Goal: Information Seeking & Learning: Learn about a topic

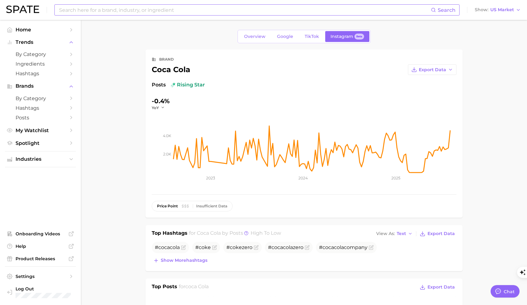
scroll to position [309, 0]
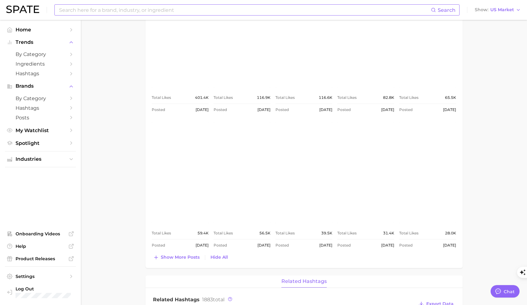
click at [135, 12] on input at bounding box center [244, 10] width 372 height 11
click at [143, 12] on input at bounding box center [244, 10] width 372 height 11
type input "h"
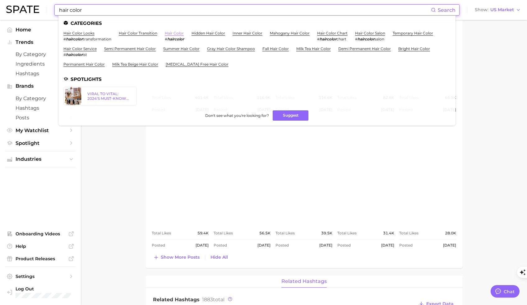
type input "hair color"
click at [169, 34] on link "hair color" at bounding box center [174, 33] width 19 height 5
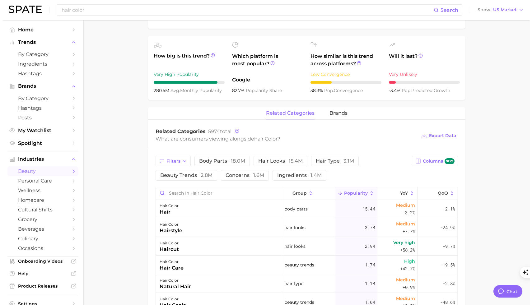
scroll to position [284, 0]
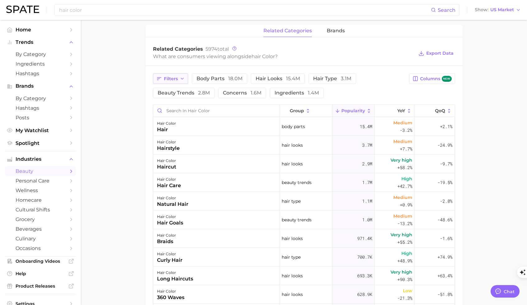
click at [178, 81] on button "Filters" at bounding box center [170, 78] width 35 height 11
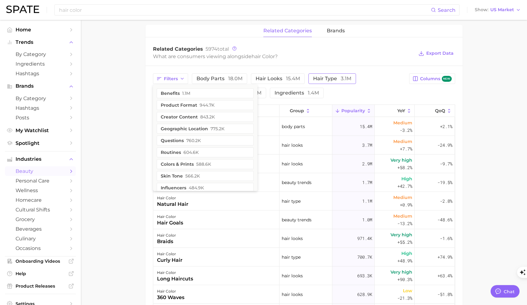
click at [341, 80] on span "3.1m" at bounding box center [346, 79] width 11 height 6
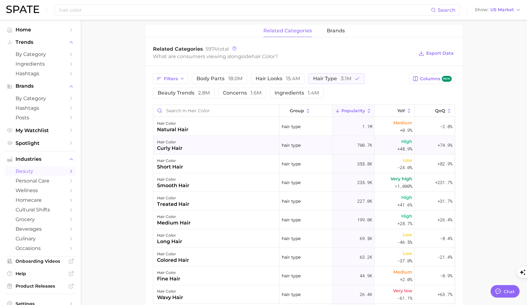
click at [178, 147] on div "curly hair" at bounding box center [169, 148] width 25 height 7
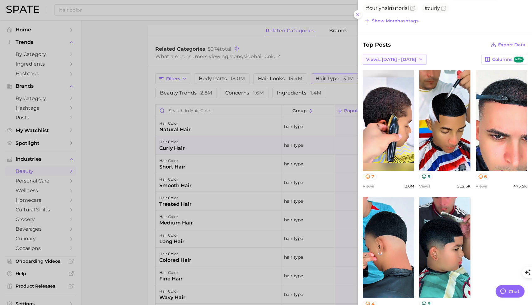
scroll to position [229, 0]
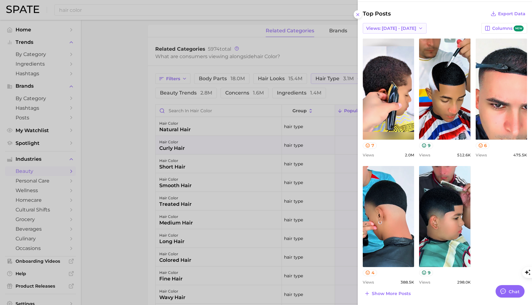
click at [411, 31] on button "Views: [DATE] - [DATE]" at bounding box center [395, 28] width 64 height 11
click at [415, 51] on button "Total Views" at bounding box center [397, 50] width 68 height 11
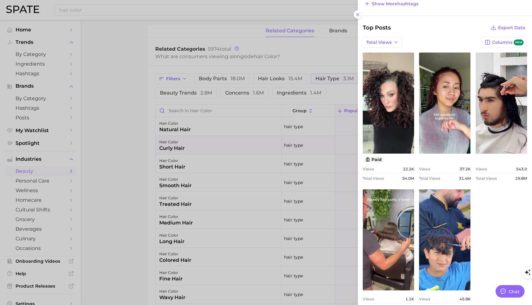
scroll to position [0, 0]
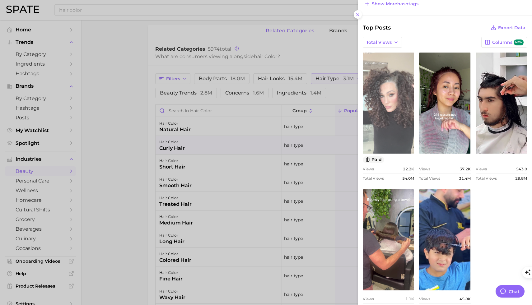
click at [394, 124] on link "view post on TikTok" at bounding box center [388, 103] width 51 height 101
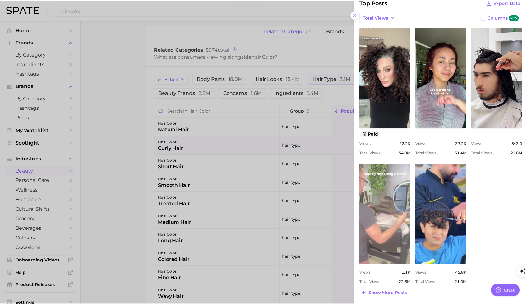
scroll to position [241, 0]
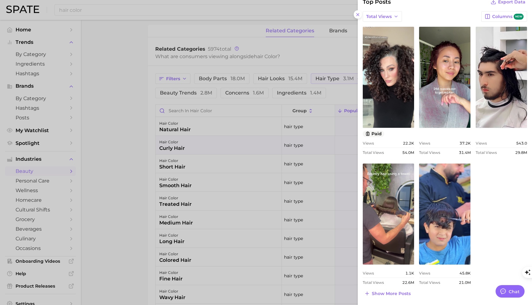
click at [130, 100] on div at bounding box center [266, 152] width 532 height 305
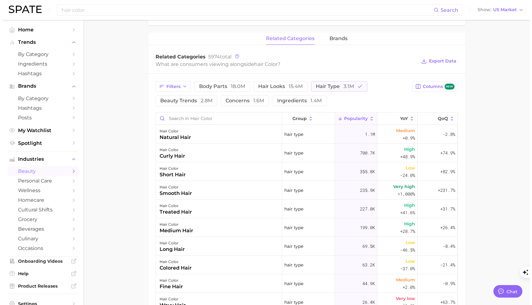
scroll to position [268, 0]
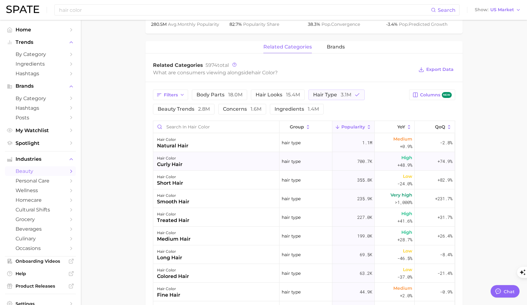
click at [175, 164] on div "curly hair" at bounding box center [169, 164] width 25 height 7
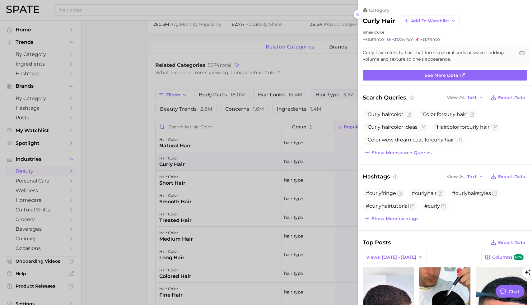
scroll to position [0, 0]
click at [392, 148] on button "Show more search queries" at bounding box center [398, 152] width 70 height 9
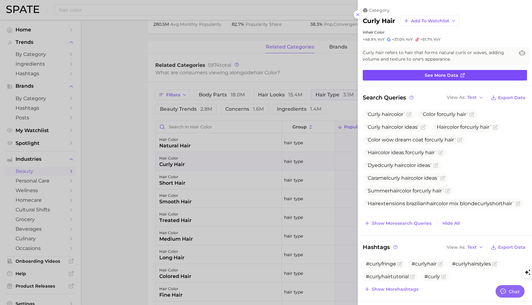
click at [450, 74] on span "See more data" at bounding box center [441, 75] width 34 height 5
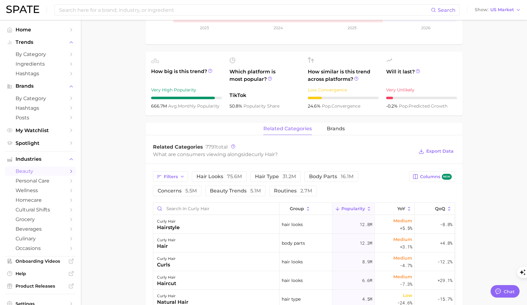
scroll to position [186, 0]
click at [202, 210] on input "Search in curly hair" at bounding box center [216, 209] width 126 height 12
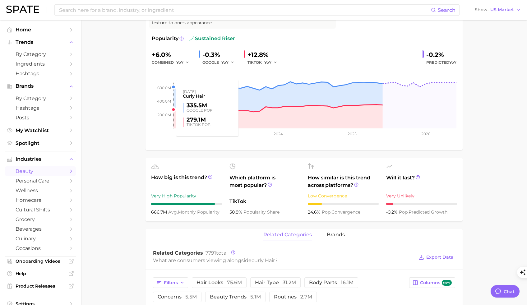
scroll to position [201, 0]
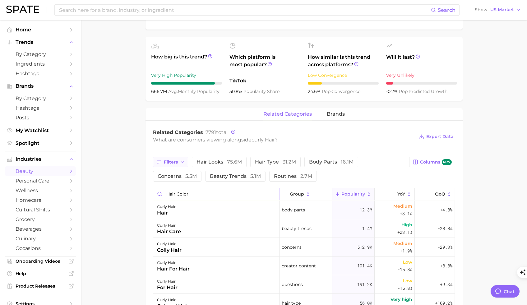
click at [181, 164] on icon "button" at bounding box center [182, 161] width 5 height 5
type input "hair color"
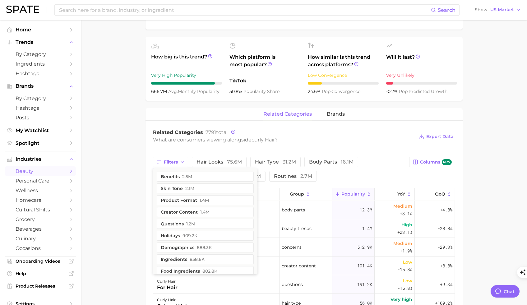
click at [394, 178] on div "Filters benefits 2.5m skin tone 2.1m product format 1.4m creator content 1.4m q…" at bounding box center [279, 169] width 253 height 25
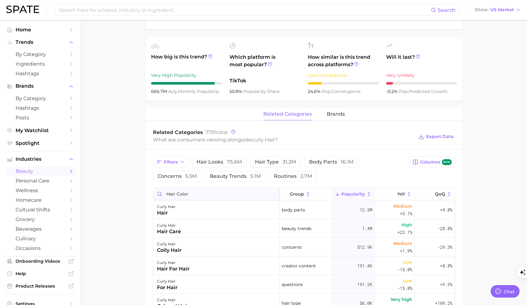
click at [200, 195] on input "hair color" at bounding box center [216, 194] width 126 height 12
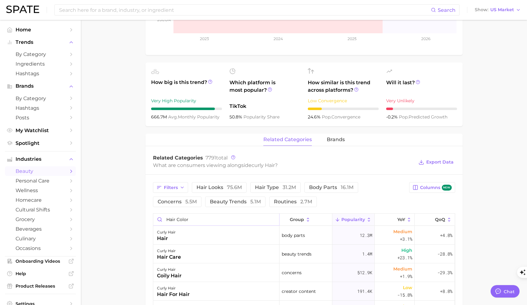
scroll to position [173, 0]
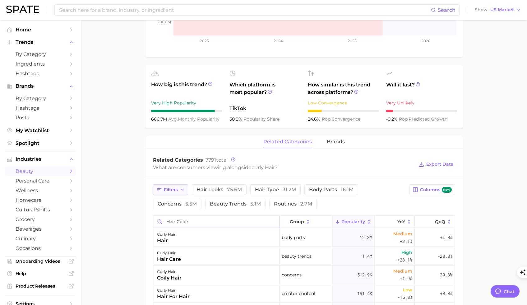
click at [182, 189] on icon "button" at bounding box center [182, 189] width 5 height 5
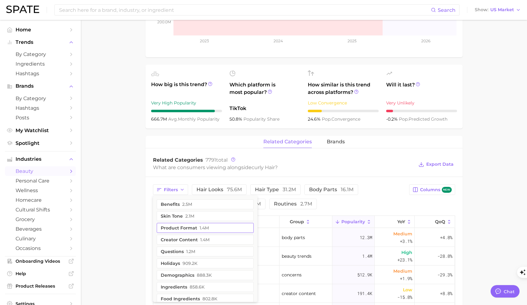
click at [191, 229] on button "product format 1.4m" at bounding box center [205, 228] width 97 height 10
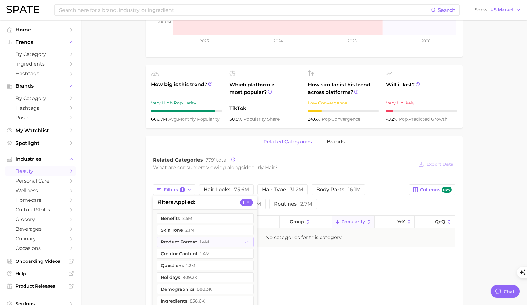
click at [123, 219] on main "1. hair 2. hair concerns 3. hair types 4. curly hair Overview Google TikTok Ins…" at bounding box center [304, 139] width 446 height 585
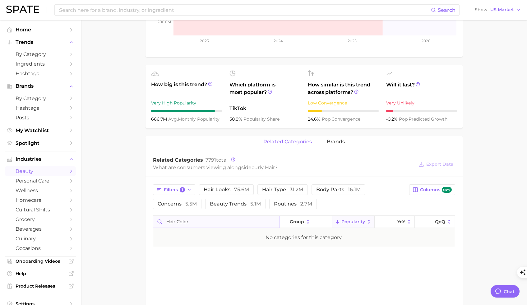
click at [190, 224] on input "hair color" at bounding box center [216, 222] width 126 height 12
click at [129, 176] on main "1. hair 2. hair concerns 3. hair types 4. curly hair Overview Google TikTok Ins…" at bounding box center [304, 139] width 446 height 585
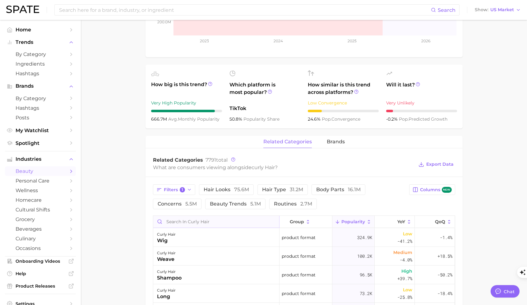
click at [183, 221] on input "Search in curly hair" at bounding box center [216, 222] width 126 height 12
type input "color"
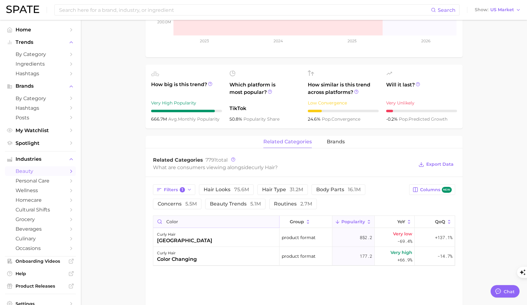
click at [170, 222] on input "color" at bounding box center [216, 222] width 126 height 12
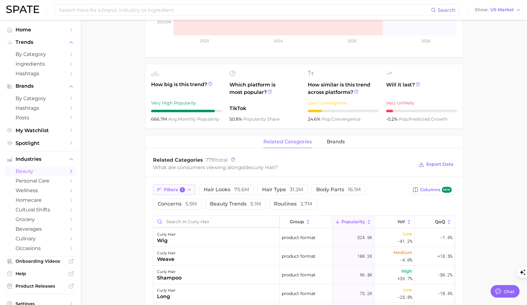
click at [188, 192] on icon "button" at bounding box center [189, 189] width 5 height 5
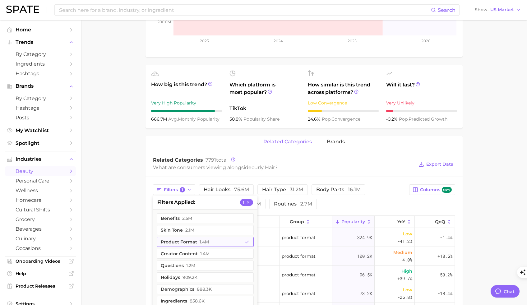
click at [245, 241] on icon "button" at bounding box center [247, 242] width 5 height 5
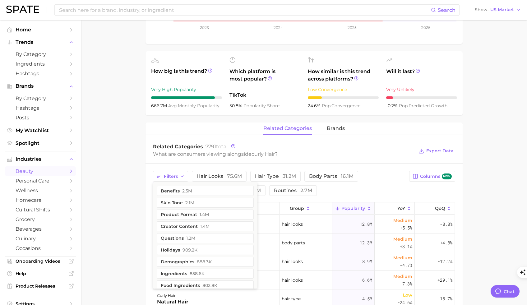
scroll to position [317, 0]
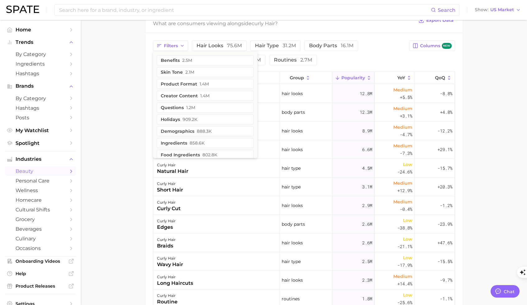
click at [125, 250] on main "1. hair 2. hair concerns 3. hair types 4. curly hair Overview Google TikTok Ins…" at bounding box center [304, 59] width 446 height 712
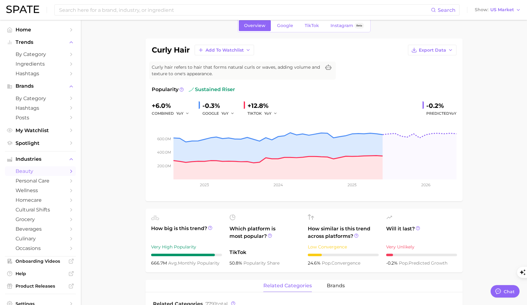
scroll to position [102, 0]
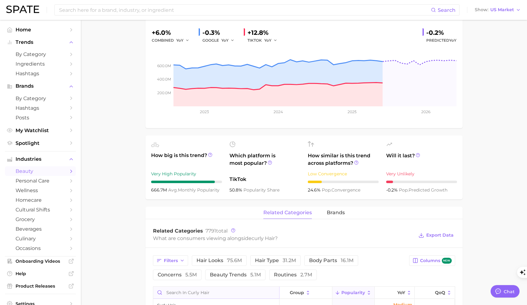
click at [180, 293] on input "Search in curly hair" at bounding box center [216, 293] width 126 height 12
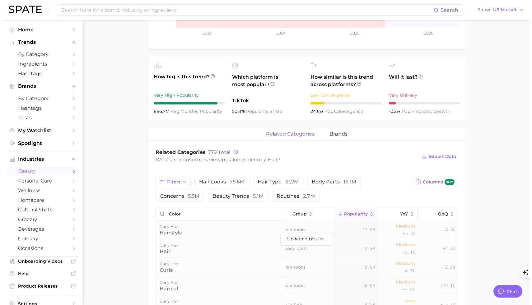
scroll to position [294, 0]
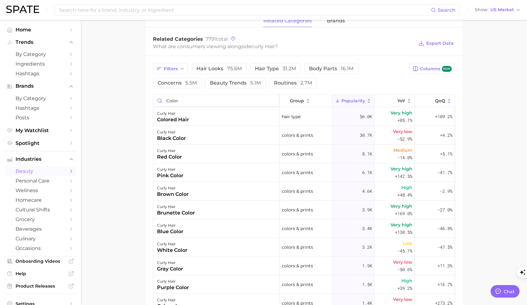
type input "color"
click at [204, 121] on div "curly hair colored hair" at bounding box center [216, 116] width 126 height 19
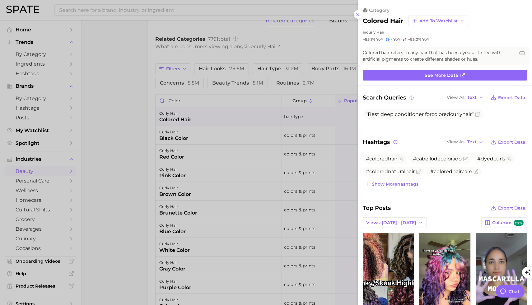
scroll to position [0, 0]
click at [413, 185] on span "Show more hashtags" at bounding box center [395, 184] width 47 height 5
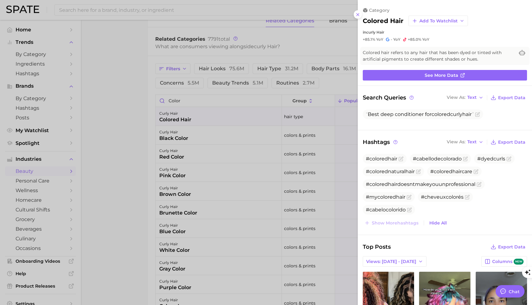
click at [124, 94] on div at bounding box center [266, 152] width 532 height 305
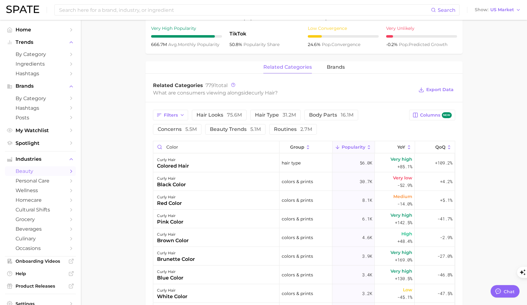
scroll to position [237, 0]
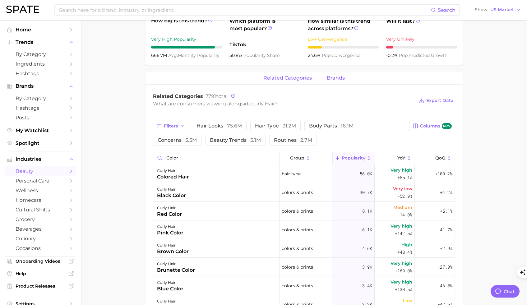
click at [330, 77] on span "brands" at bounding box center [336, 78] width 18 height 6
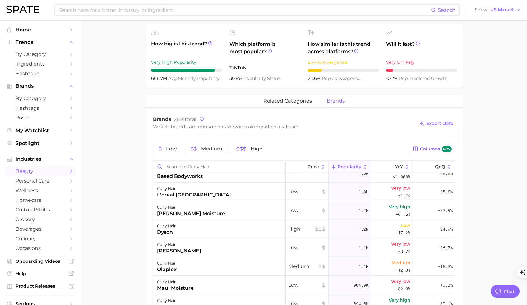
scroll to position [206, 0]
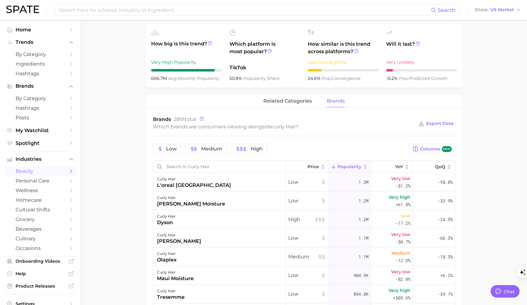
type input "hair color"
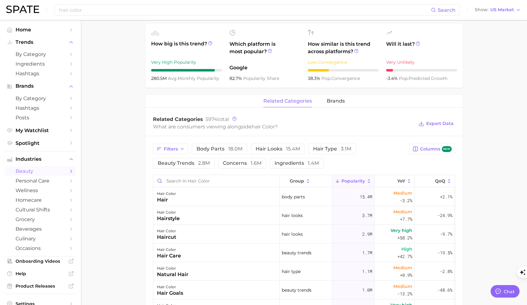
scroll to position [268, 0]
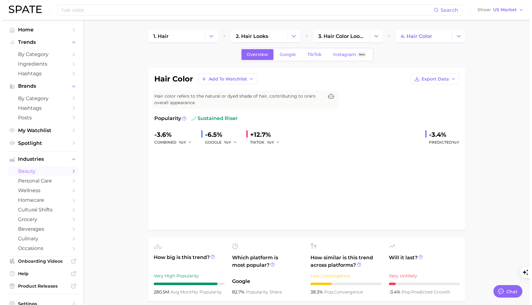
scroll to position [268, 0]
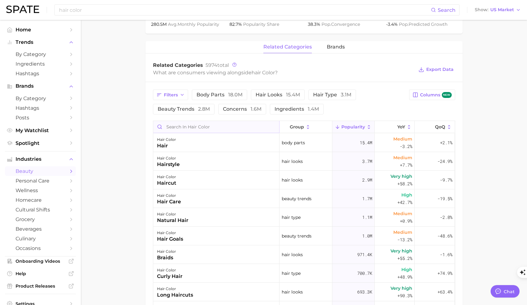
click at [201, 129] on input "Search in hair color" at bounding box center [216, 127] width 126 height 12
click at [174, 276] on div "curly hair" at bounding box center [169, 276] width 25 height 7
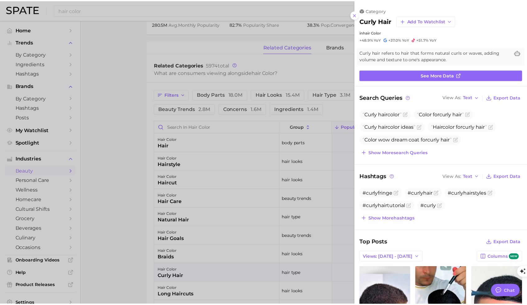
scroll to position [0, 0]
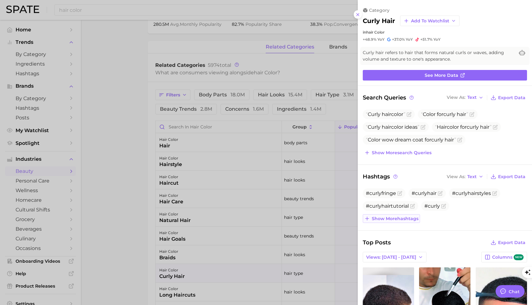
click at [409, 217] on span "Show more hashtags" at bounding box center [395, 218] width 47 height 5
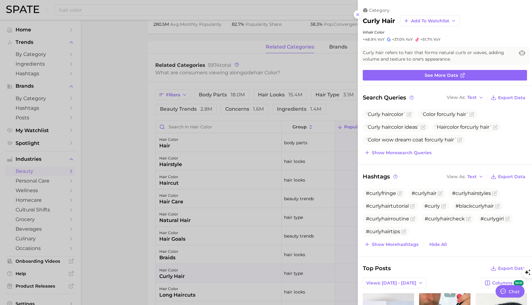
click at [132, 87] on div at bounding box center [266, 152] width 532 height 305
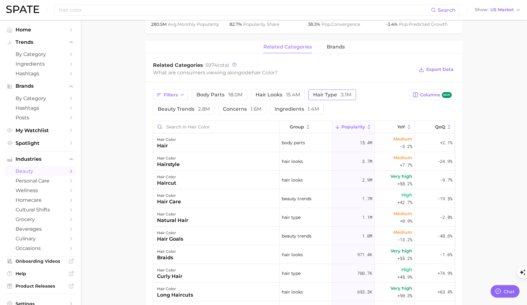
click at [329, 94] on span "hair type 3.1m" at bounding box center [332, 94] width 38 height 5
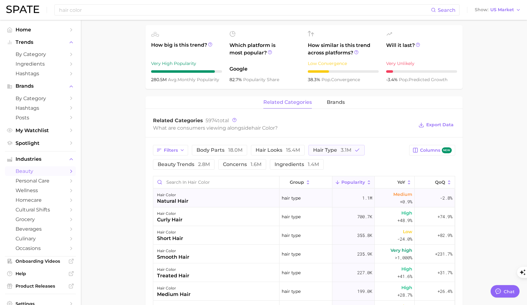
scroll to position [212, 0]
drag, startPoint x: 479, startPoint y: 164, endPoint x: 474, endPoint y: 164, distance: 5.9
click at [479, 164] on main "1. hair 2. hair looks 3. hair color looks 4. hair color Overview Google TikTok …" at bounding box center [304, 164] width 446 height 712
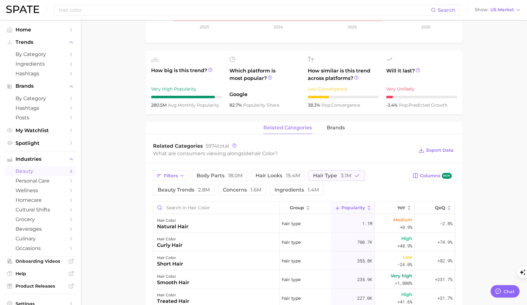
scroll to position [17, 0]
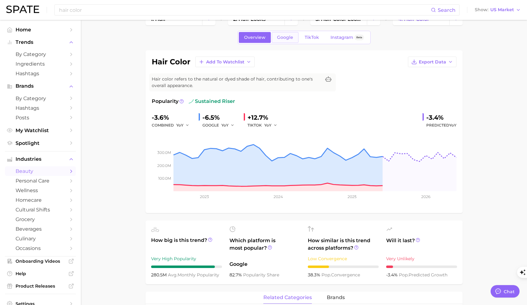
click at [284, 36] on span "Google" at bounding box center [285, 37] width 16 height 5
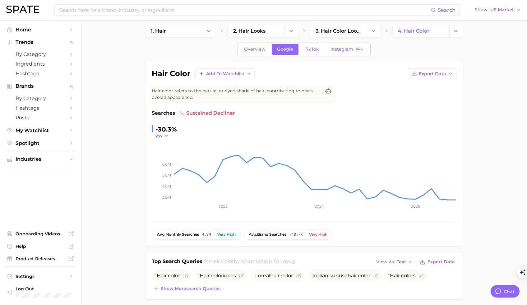
scroll to position [39, 0]
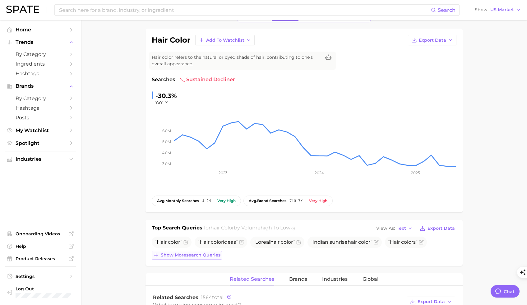
click at [207, 256] on span "Show more search queries" at bounding box center [191, 254] width 60 height 5
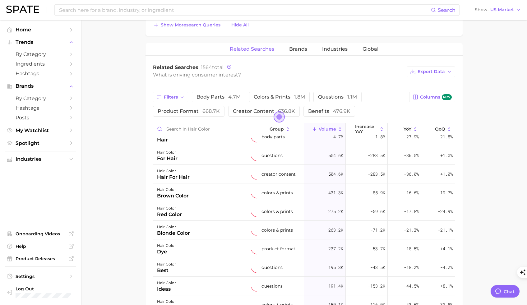
scroll to position [323, 0]
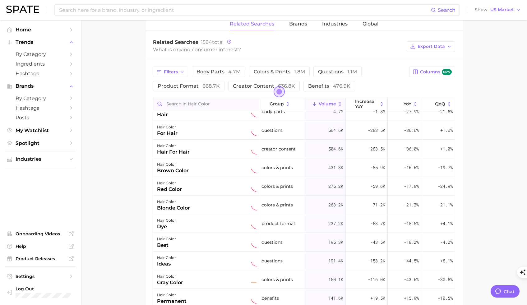
click at [198, 105] on input "Search in hair color" at bounding box center [206, 104] width 106 height 12
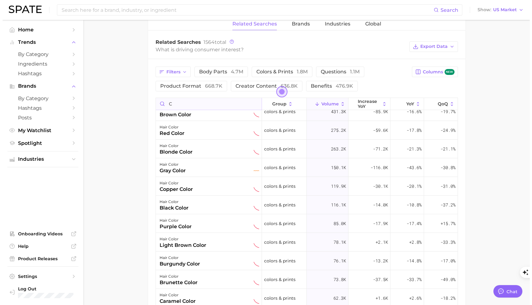
scroll to position [0, 0]
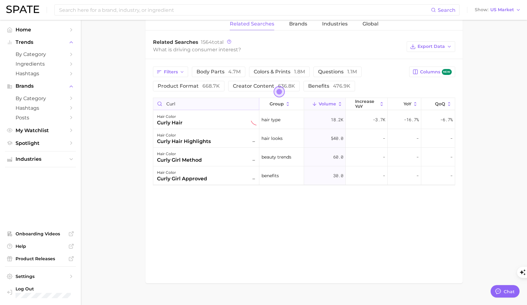
type input "curly"
click at [174, 105] on input "curly" at bounding box center [206, 104] width 106 height 12
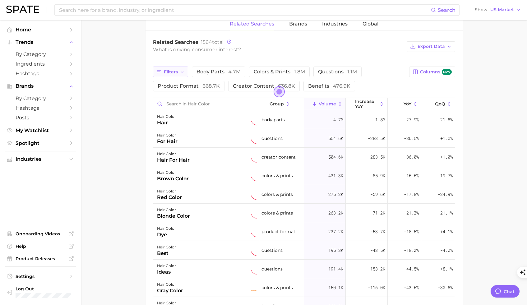
click at [182, 75] on button "Filters" at bounding box center [170, 72] width 35 height 11
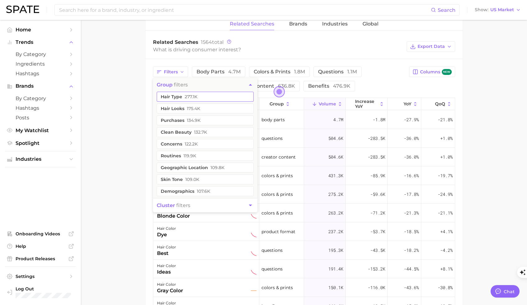
click at [189, 98] on span "277.1k" at bounding box center [191, 96] width 13 height 5
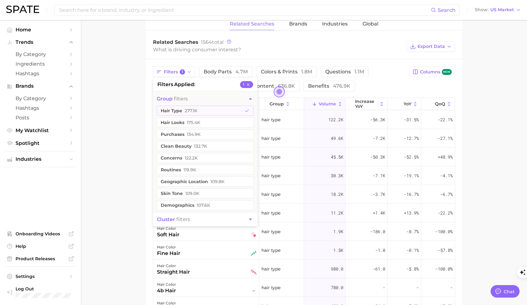
click at [506, 131] on main "1. hair 2. hair looks 3. hair color looks 4. hair color Overview Google TikTok …" at bounding box center [304, 69] width 446 height 744
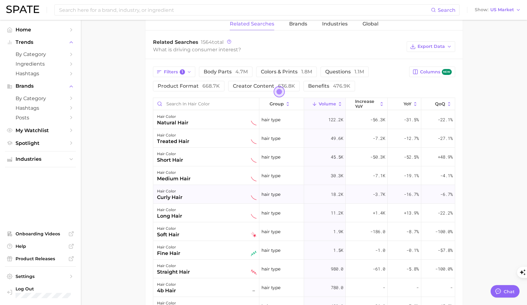
click at [206, 197] on div "hair color curly hair" at bounding box center [206, 194] width 99 height 14
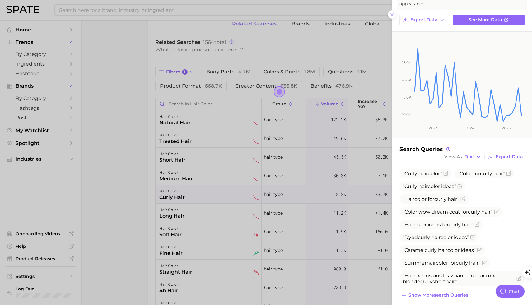
scroll to position [52, 0]
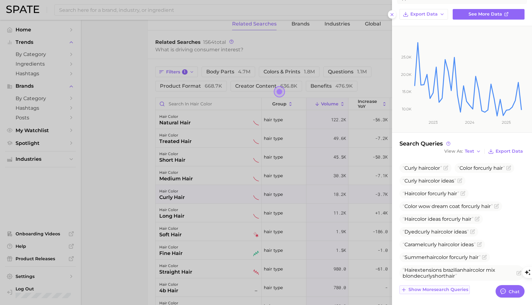
click at [445, 292] on button "Show more search queries" at bounding box center [434, 289] width 70 height 9
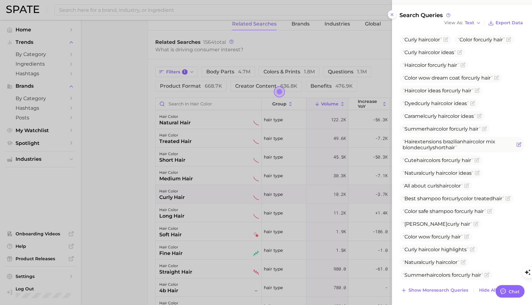
scroll to position [181, 0]
click at [450, 289] on span "Show more search queries" at bounding box center [438, 289] width 60 height 5
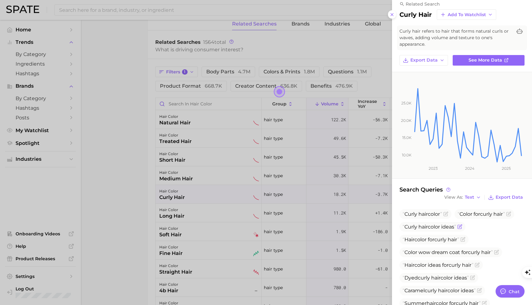
scroll to position [0, 0]
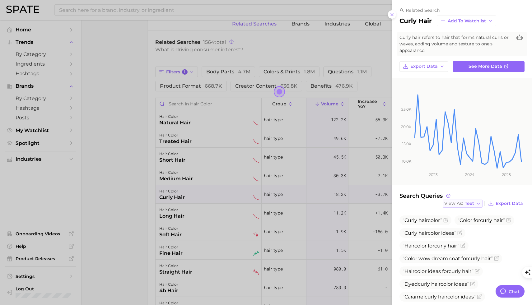
click at [471, 204] on button "View As Text" at bounding box center [462, 204] width 40 height 8
click at [466, 226] on button "Table" at bounding box center [476, 224] width 68 height 11
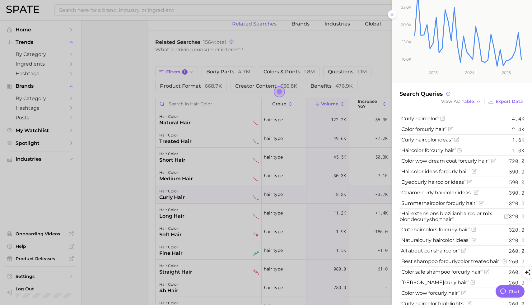
scroll to position [102, 0]
click at [513, 100] on span "Export Data" at bounding box center [508, 101] width 27 height 5
click at [122, 146] on div at bounding box center [266, 152] width 532 height 305
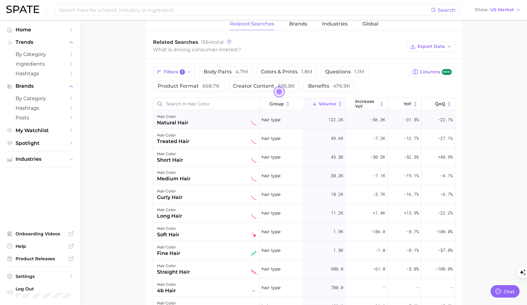
click at [189, 123] on div "hair color natural hair" at bounding box center [206, 120] width 99 height 14
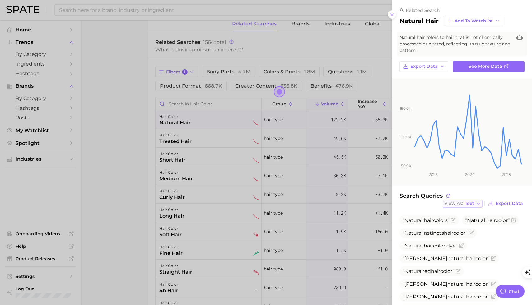
click at [476, 205] on icon "button" at bounding box center [478, 203] width 5 height 5
click at [471, 226] on button "Table" at bounding box center [476, 224] width 68 height 11
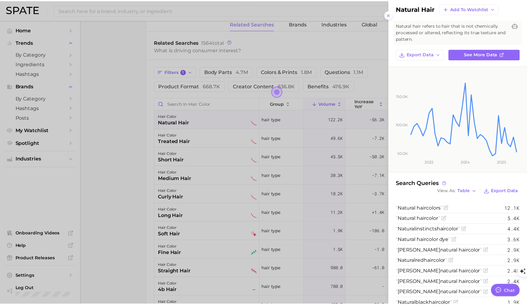
scroll to position [40, 0]
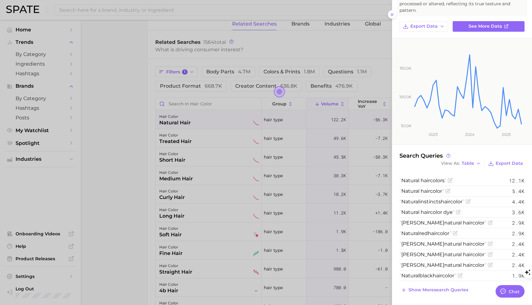
click at [135, 135] on div at bounding box center [266, 152] width 532 height 305
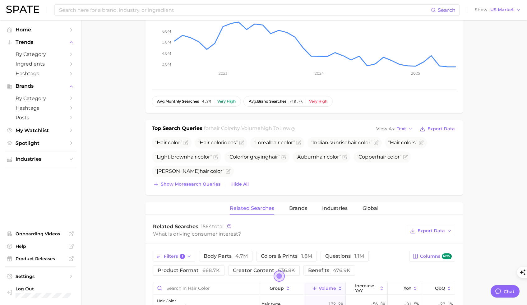
scroll to position [0, 0]
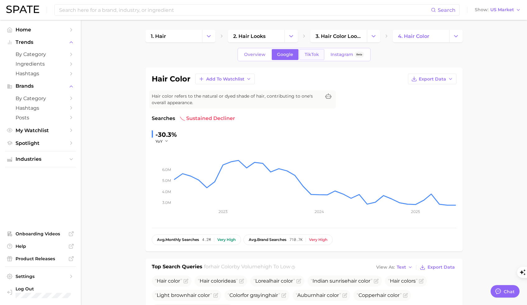
click at [315, 54] on span "TikTok" at bounding box center [312, 54] width 14 height 5
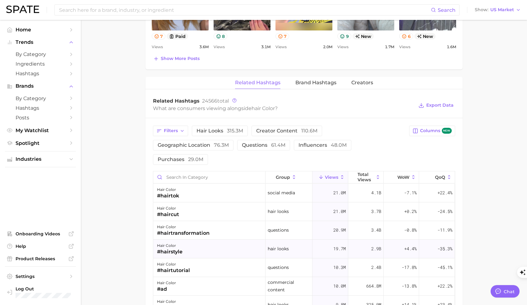
scroll to position [427, 0]
click at [181, 128] on icon "button" at bounding box center [182, 130] width 5 height 5
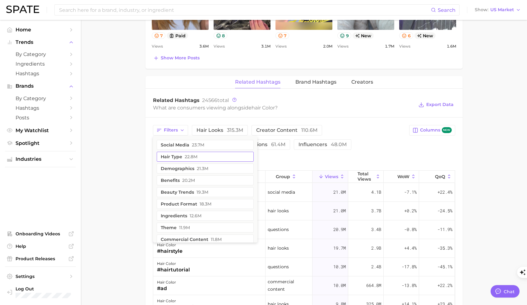
click at [179, 158] on button "hair type 22.8m" at bounding box center [205, 157] width 97 height 10
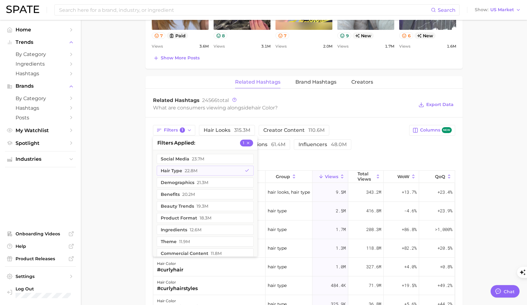
click at [125, 162] on main "1. hair 2. hair looks 3. hair color looks 4. hair color Overview Google TikTok …" at bounding box center [304, 53] width 446 height 921
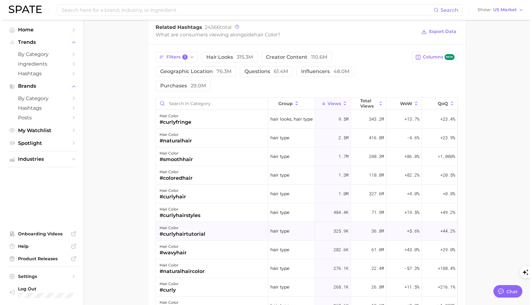
scroll to position [520, 0]
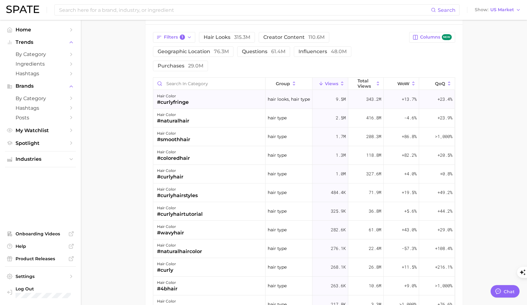
click at [179, 102] on div "#curlyfringe" at bounding box center [173, 102] width 32 height 7
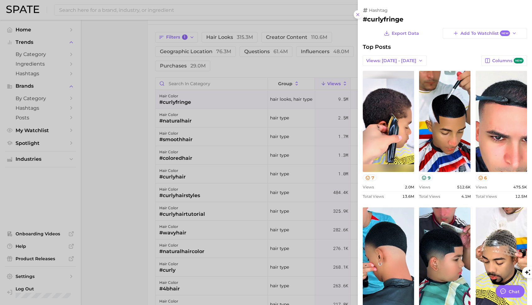
scroll to position [0, 0]
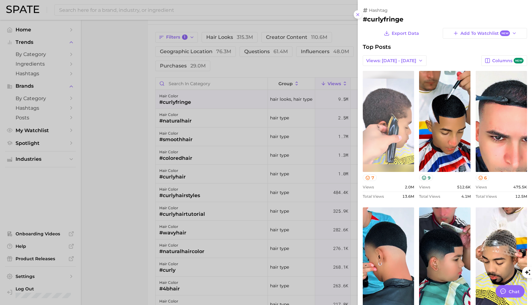
click at [395, 158] on link "view post on TikTok" at bounding box center [388, 121] width 51 height 101
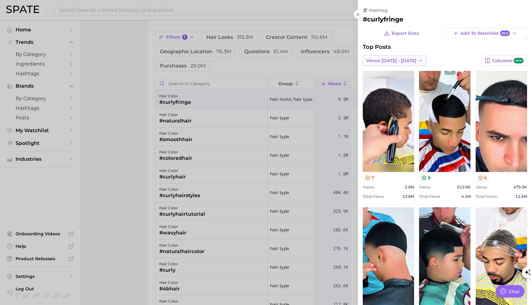
click at [405, 61] on span "Views: [DATE] - [DATE]" at bounding box center [391, 60] width 50 height 5
click at [399, 84] on button "Total Views" at bounding box center [397, 83] width 68 height 11
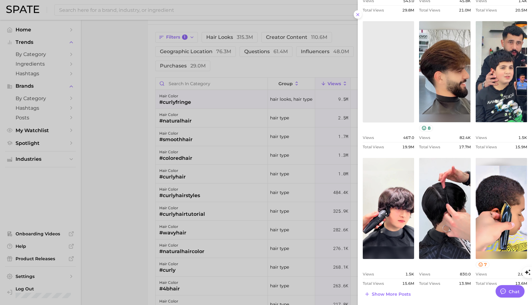
scroll to position [180, 0]
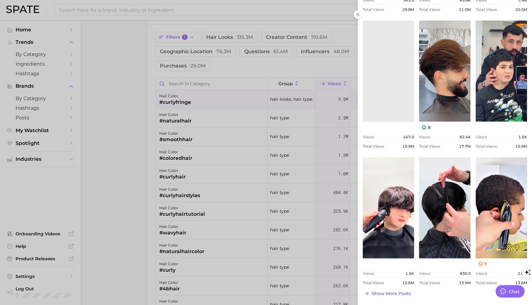
click at [110, 120] on div at bounding box center [266, 152] width 532 height 305
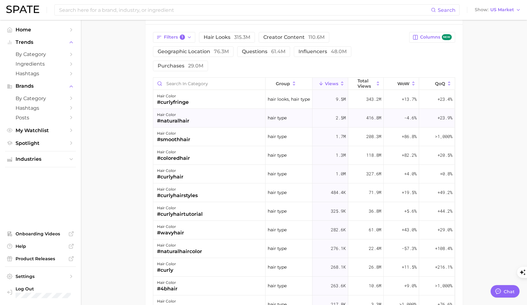
click at [178, 119] on div "#naturalhair" at bounding box center [173, 120] width 32 height 7
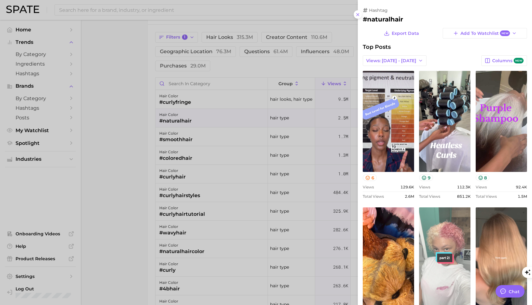
scroll to position [187, 0]
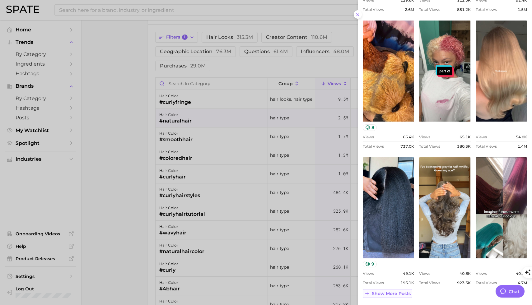
click at [384, 293] on span "Show more posts" at bounding box center [391, 293] width 39 height 5
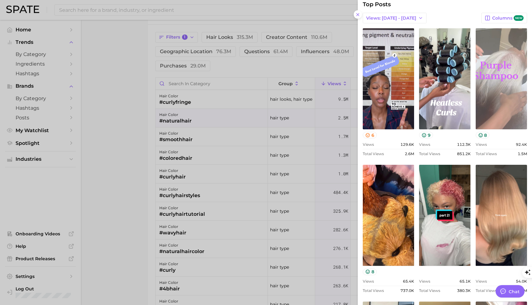
scroll to position [0, 0]
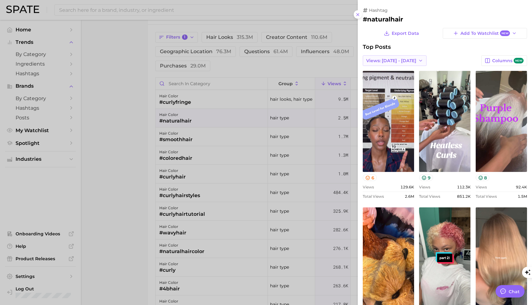
click at [418, 61] on icon "button" at bounding box center [420, 60] width 5 height 5
click at [404, 84] on button "Total Views" at bounding box center [397, 83] width 68 height 11
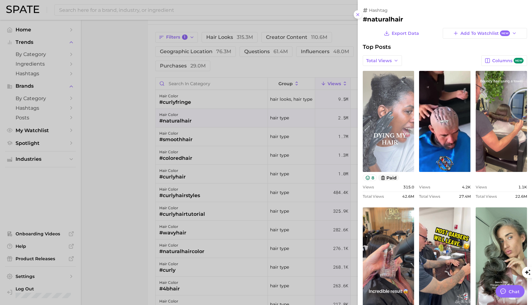
click at [398, 159] on link "view post on TikTok" at bounding box center [388, 121] width 51 height 101
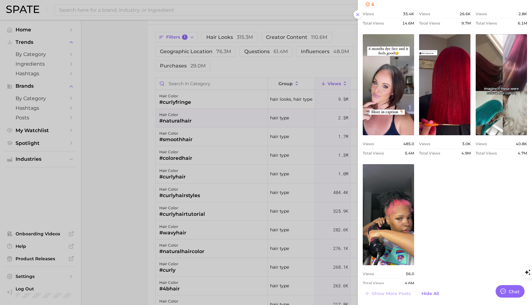
click at [130, 144] on div at bounding box center [266, 152] width 532 height 305
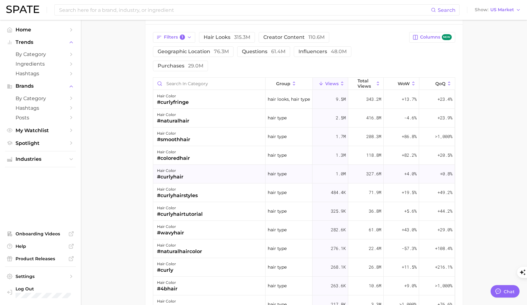
click at [170, 175] on div "#curlyhair" at bounding box center [170, 176] width 26 height 7
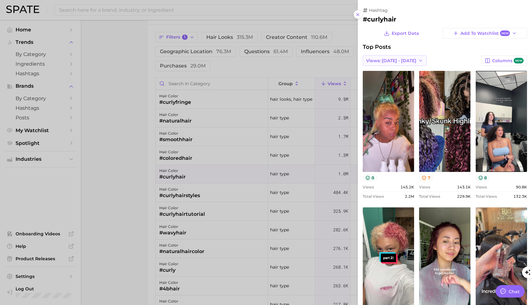
click at [407, 59] on span "Views: [DATE] - [DATE]" at bounding box center [391, 60] width 50 height 5
click at [405, 81] on button "Total Views" at bounding box center [397, 83] width 68 height 11
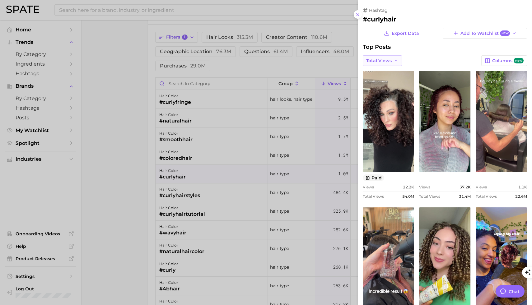
click at [390, 58] on span "Total Views" at bounding box center [378, 60] width 25 height 5
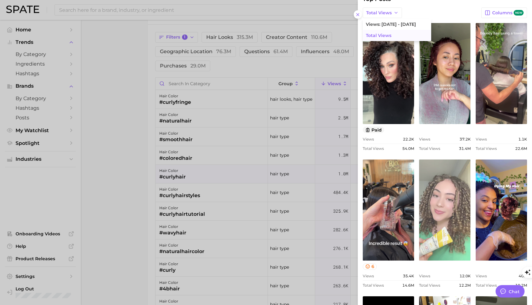
click at [451, 241] on link "view post on TikTok" at bounding box center [444, 209] width 51 height 101
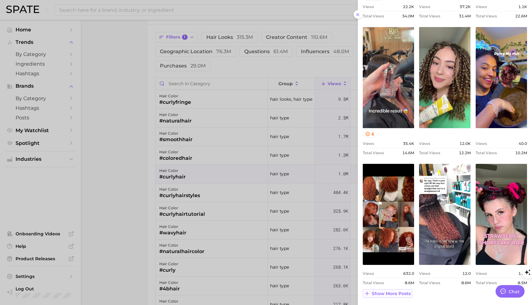
click at [397, 294] on span "Show more posts" at bounding box center [391, 293] width 39 height 5
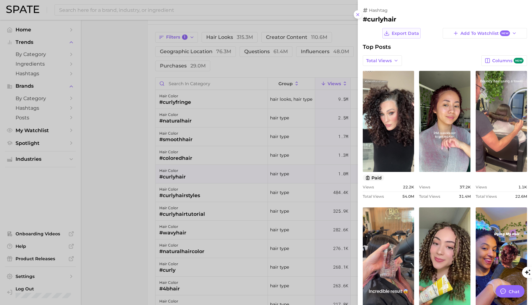
click at [409, 33] on span "Export Data" at bounding box center [404, 33] width 27 height 5
click at [393, 63] on button "Total Views" at bounding box center [382, 60] width 39 height 11
click at [393, 73] on span "Views: [DATE] - [DATE]" at bounding box center [391, 72] width 50 height 5
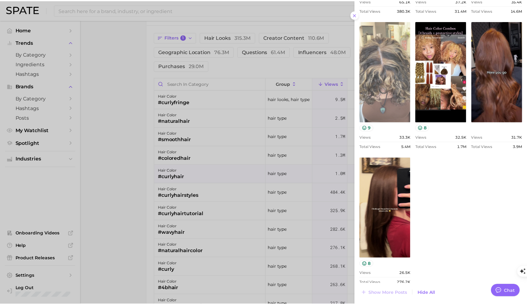
scroll to position [323, 0]
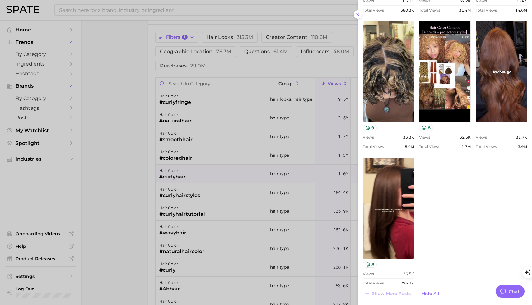
click at [128, 101] on div at bounding box center [266, 152] width 532 height 305
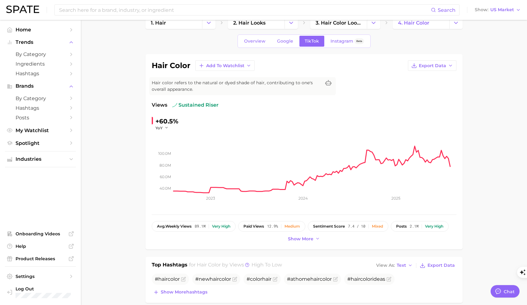
scroll to position [0, 0]
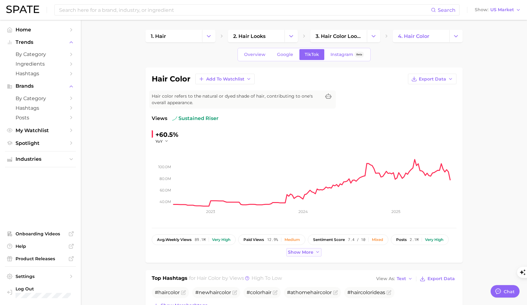
click at [301, 254] on span "Show more" at bounding box center [300, 252] width 25 height 5
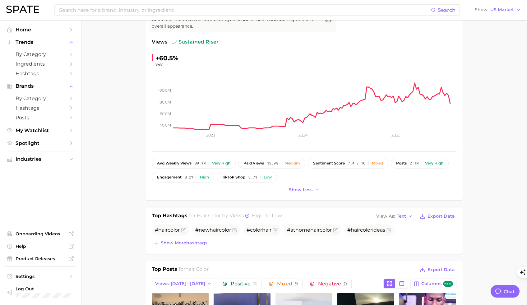
scroll to position [90, 0]
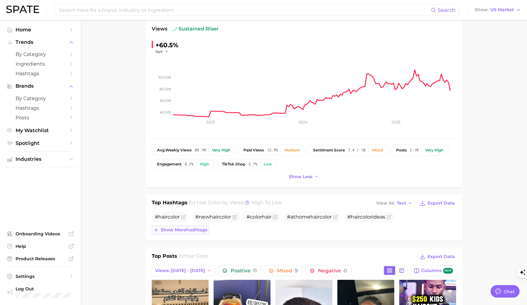
click at [194, 233] on button "Show more hashtags" at bounding box center [180, 230] width 57 height 9
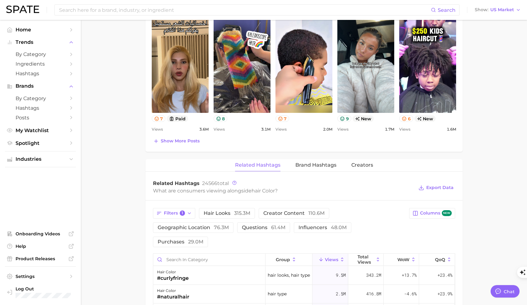
scroll to position [490, 0]
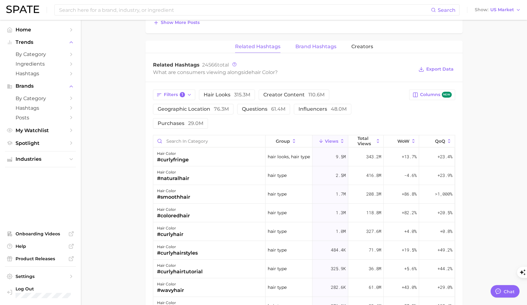
click at [324, 46] on span "Brand Hashtags" at bounding box center [315, 47] width 41 height 6
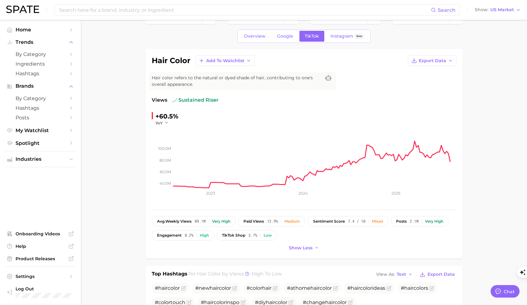
scroll to position [0, 0]
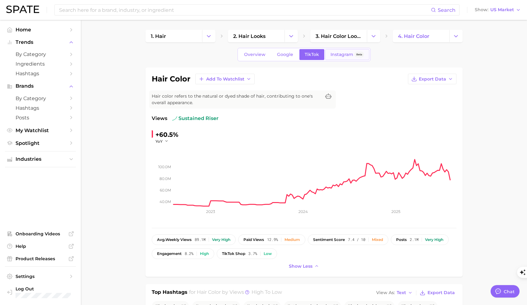
click at [347, 56] on span "Instagram" at bounding box center [341, 54] width 23 height 5
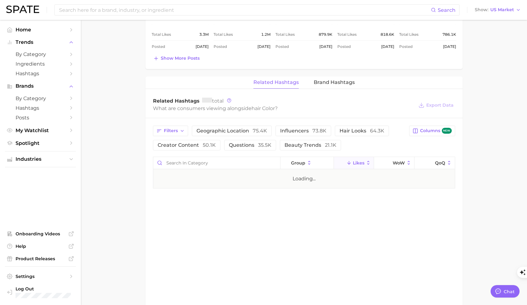
scroll to position [384, 0]
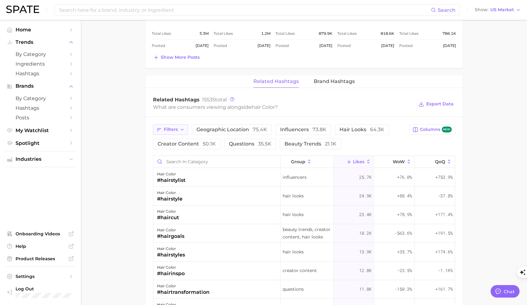
click at [182, 129] on icon "button" at bounding box center [182, 129] width 5 height 5
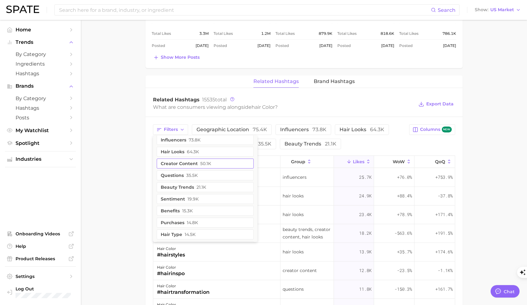
scroll to position [90, 0]
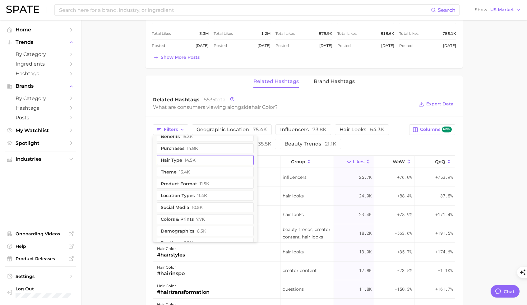
click at [193, 162] on span "14.5k" at bounding box center [190, 160] width 11 height 5
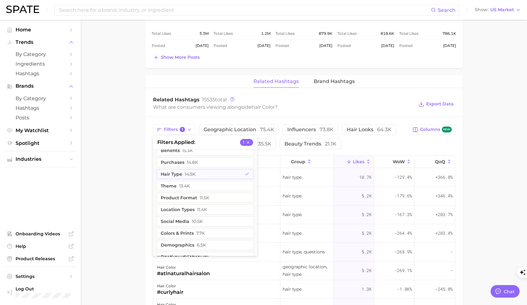
click at [135, 151] on main "1. hair 2. hair looks 3. hair color looks 4. hair color Overview Google TikTok …" at bounding box center [304, 67] width 446 height 863
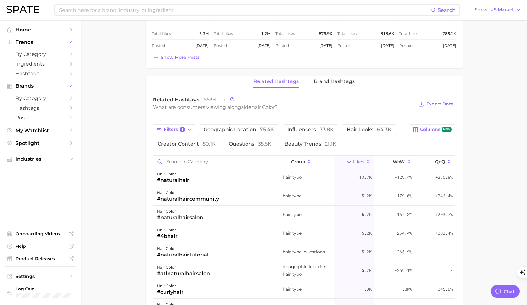
click at [170, 290] on div "#curlyhair" at bounding box center [170, 292] width 26 height 7
click at [174, 290] on div "#curlyhair" at bounding box center [170, 292] width 26 height 7
click at [174, 291] on div "#curlyhair" at bounding box center [170, 292] width 26 height 7
click at [163, 284] on div "hair color" at bounding box center [170, 285] width 26 height 7
click at [166, 290] on div "#curlyhair" at bounding box center [170, 292] width 26 height 7
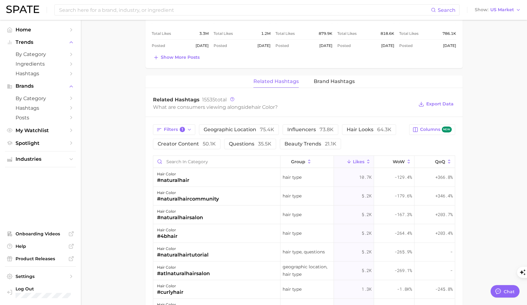
click at [178, 291] on div "#curlyhair" at bounding box center [170, 292] width 26 height 7
click at [291, 296] on div "Hair type" at bounding box center [306, 289] width 53 height 19
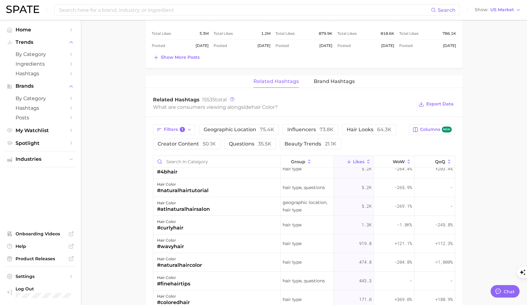
scroll to position [67, 0]
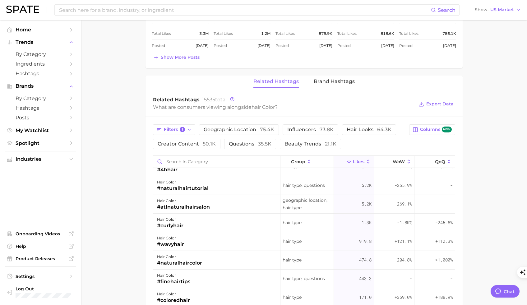
click at [172, 225] on div "#curlyhair" at bounding box center [170, 225] width 26 height 7
click at [168, 220] on div "hair color" at bounding box center [170, 219] width 26 height 7
click at [170, 219] on div "hair color" at bounding box center [170, 219] width 26 height 7
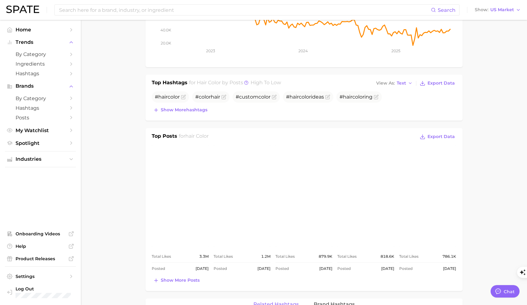
scroll to position [168, 0]
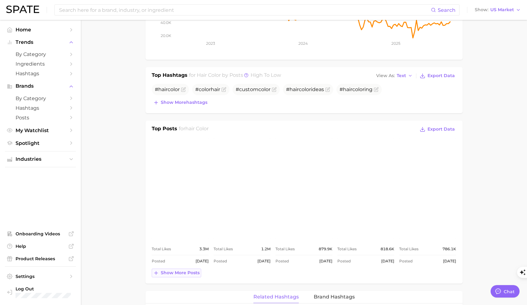
click at [182, 272] on span "Show more posts" at bounding box center [180, 272] width 39 height 5
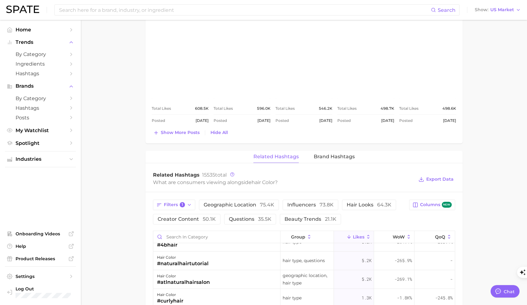
scroll to position [446, 0]
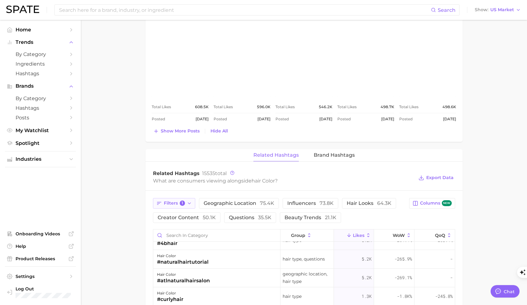
click at [190, 203] on icon "button" at bounding box center [189, 203] width 5 height 5
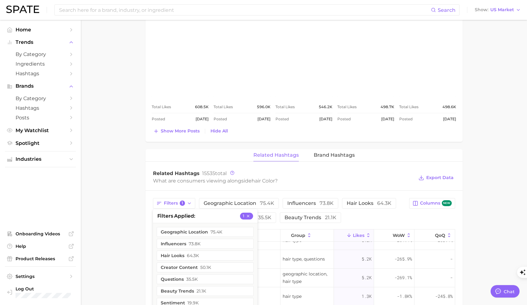
click at [119, 222] on main "1. hair 2. hair looks 3. hair color looks 4. hair color Overview Google TikTok …" at bounding box center [304, 73] width 446 height 999
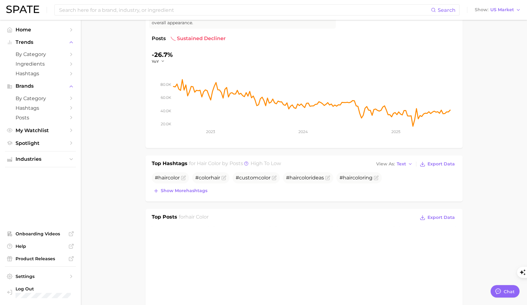
scroll to position [192, 0]
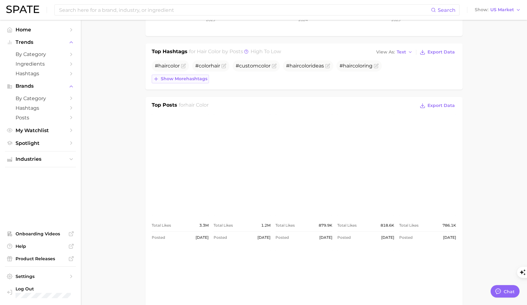
click at [186, 78] on span "Show more hashtags" at bounding box center [184, 78] width 47 height 5
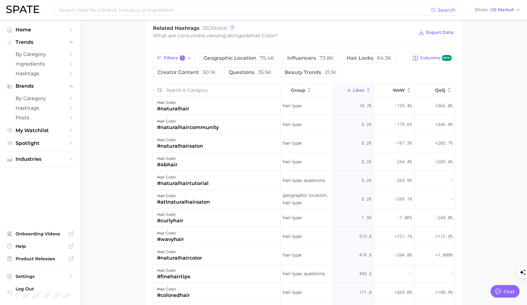
scroll to position [655, 0]
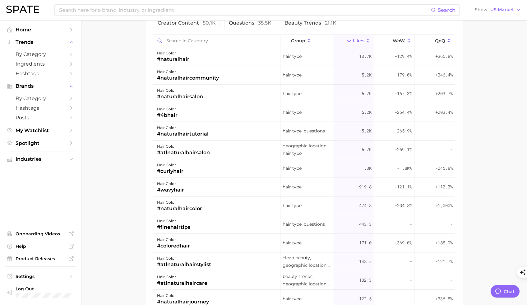
click at [169, 59] on div "#naturalhair" at bounding box center [173, 59] width 32 height 7
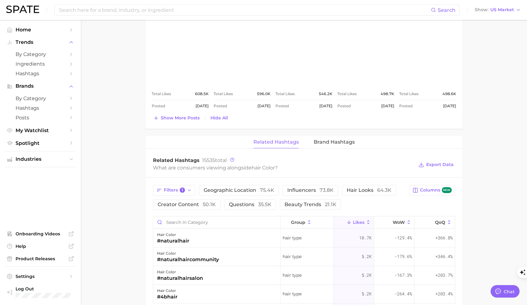
scroll to position [520, 0]
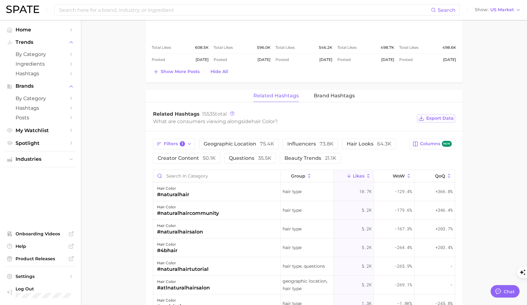
click at [439, 119] on span "Export Data" at bounding box center [439, 118] width 27 height 5
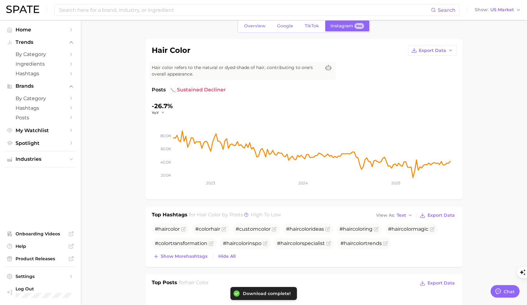
scroll to position [0, 0]
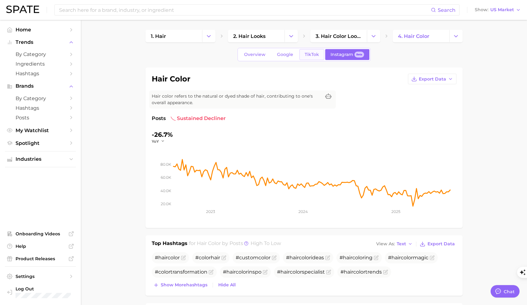
click at [308, 56] on span "TikTok" at bounding box center [312, 54] width 14 height 5
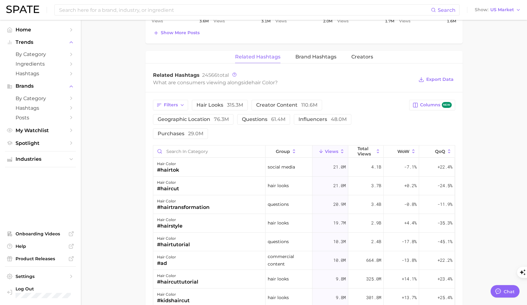
scroll to position [460, 0]
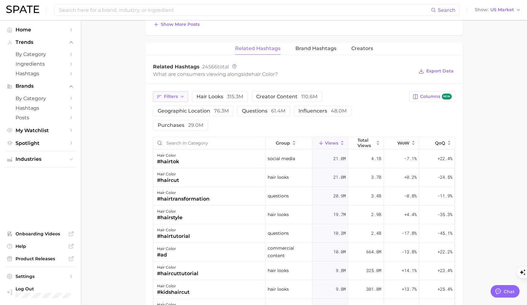
click at [182, 95] on icon "button" at bounding box center [182, 96] width 5 height 5
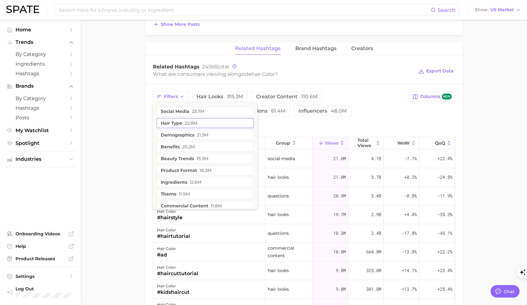
click at [183, 126] on button "hair type 22.8m" at bounding box center [205, 123] width 97 height 10
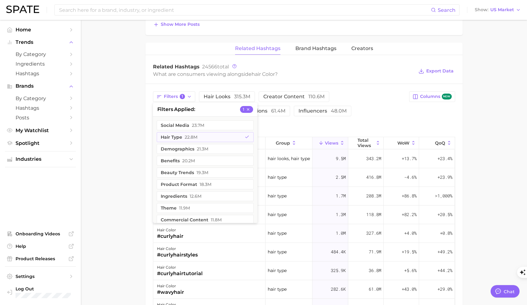
click at [121, 122] on main "1. hair 2. hair looks 3. hair color looks 4. hair color Overview Google TikTok …" at bounding box center [304, 20] width 446 height 921
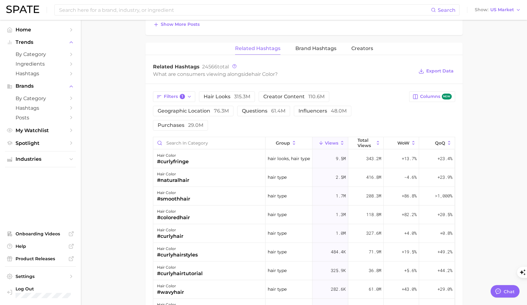
click at [446, 124] on div "Filters 1 hair looks 315.3m creator content 110.6m geographic location 76.3m qu…" at bounding box center [304, 110] width 302 height 39
click at [447, 71] on span "Export Data" at bounding box center [439, 70] width 27 height 5
click at [424, 118] on div "Filters 1 hair looks 315.3m creator content 110.6m geographic location 76.3m qu…" at bounding box center [304, 110] width 302 height 39
drag, startPoint x: 124, startPoint y: 155, endPoint x: 315, endPoint y: 72, distance: 208.4
click at [136, 149] on main "1. hair 2. hair looks 3. hair color looks 4. hair color Overview Google TikTok …" at bounding box center [304, 20] width 446 height 921
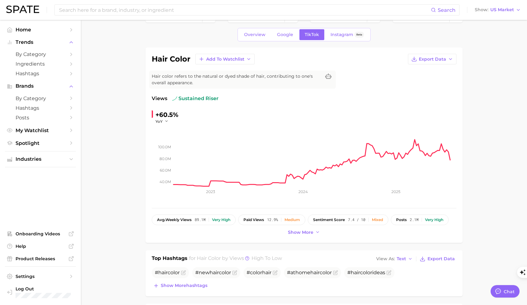
scroll to position [0, 0]
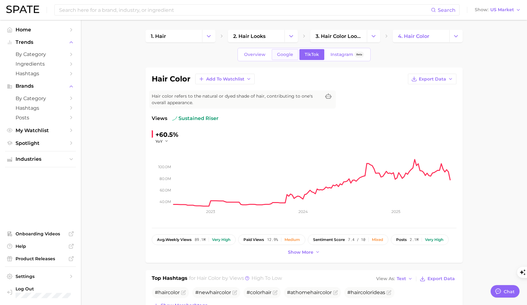
click at [278, 55] on span "Google" at bounding box center [285, 54] width 16 height 5
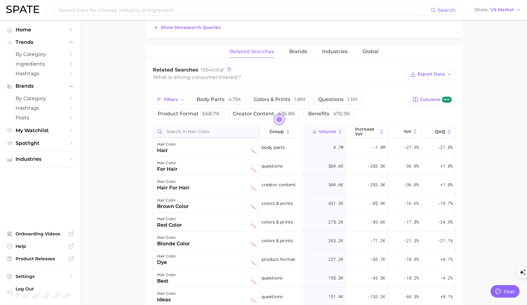
click at [183, 133] on input "Search in hair color" at bounding box center [206, 132] width 106 height 12
click at [181, 99] on polyline "button" at bounding box center [182, 99] width 2 height 1
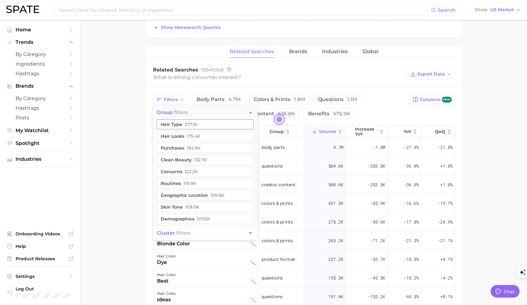
click at [182, 123] on button "hair type 277.1k" at bounding box center [205, 124] width 97 height 10
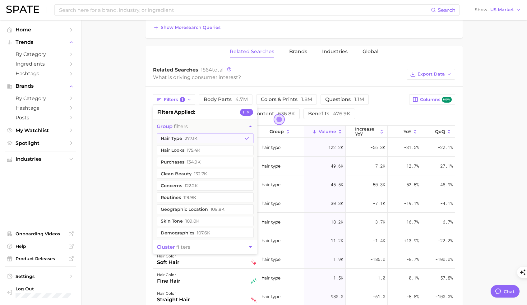
click at [512, 156] on main "1. hair 2. hair looks 3. hair color looks 4. hair color Overview Google TikTok …" at bounding box center [304, 110] width 446 height 715
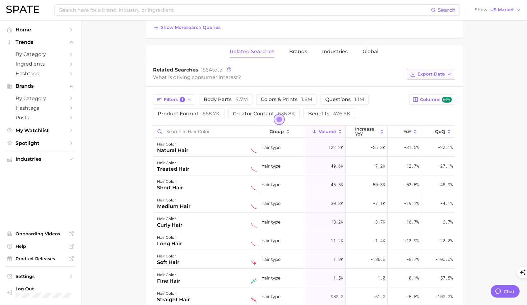
click at [449, 74] on polyline "button" at bounding box center [449, 74] width 2 height 1
click at [444, 85] on button "Table Data CSV" at bounding box center [421, 85] width 68 height 11
click at [491, 133] on main "1. hair 2. hair looks 3. hair color looks 4. hair color Overview Google TikTok …" at bounding box center [304, 110] width 446 height 715
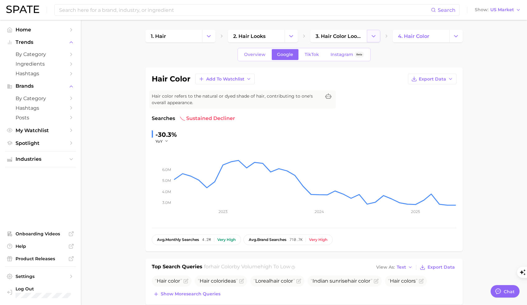
click at [373, 36] on icon "Change Category" at bounding box center [373, 36] width 7 height 7
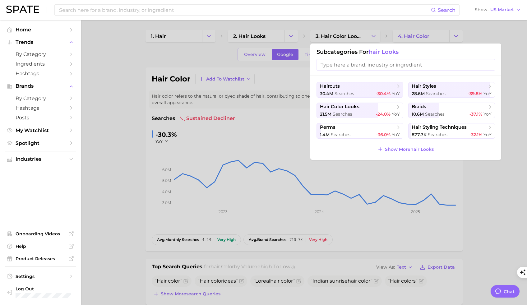
click at [453, 37] on div at bounding box center [263, 152] width 527 height 305
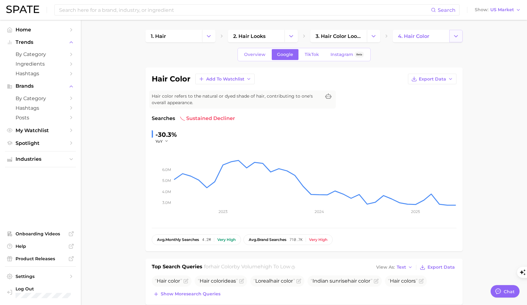
click at [456, 37] on polyline "Change Category" at bounding box center [455, 36] width 3 height 2
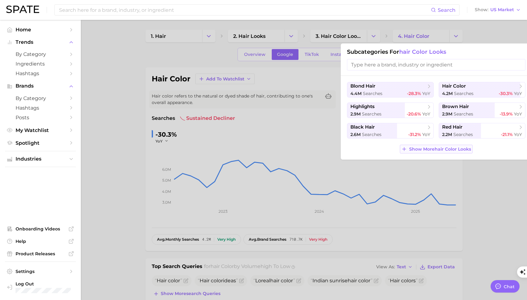
click at [451, 148] on span "Show More hair color looks" at bounding box center [440, 149] width 62 height 5
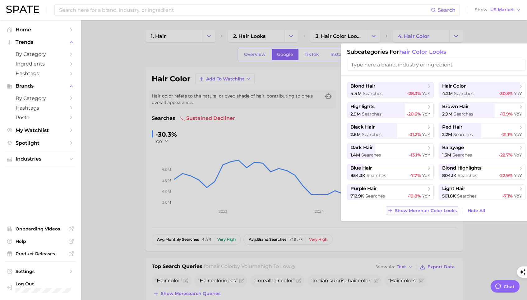
click at [431, 213] on span "Show More hair color looks" at bounding box center [426, 210] width 62 height 5
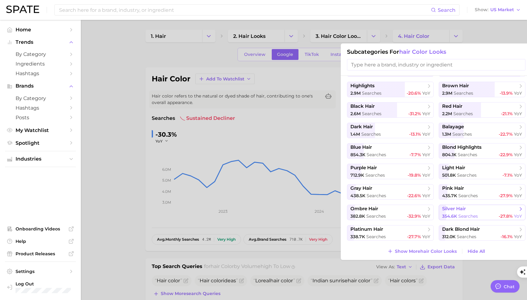
scroll to position [23, 0]
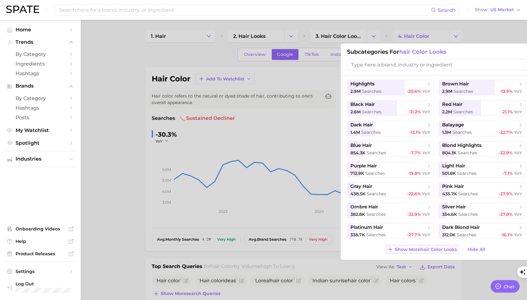
click at [433, 249] on span "Show More hair color looks" at bounding box center [426, 249] width 62 height 5
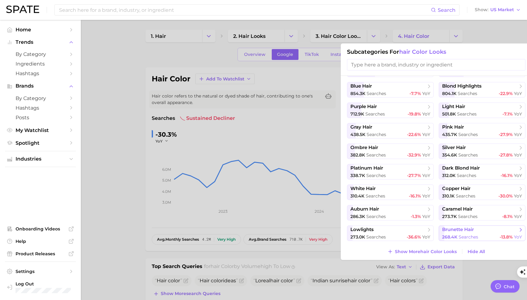
scroll to position [84, 0]
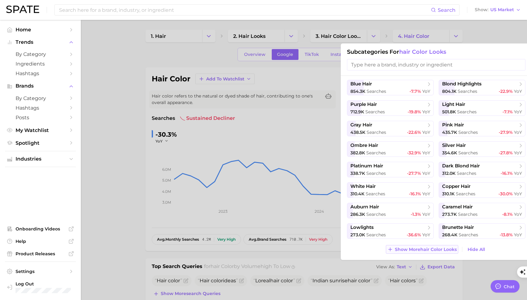
click at [423, 251] on span "Show More hair color looks" at bounding box center [426, 249] width 62 height 5
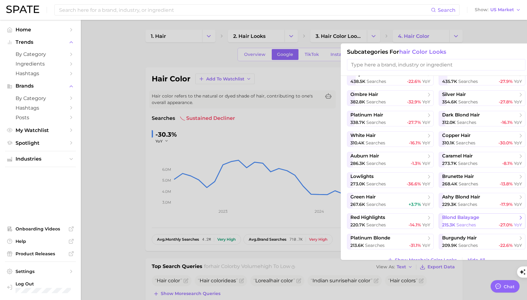
scroll to position [146, 0]
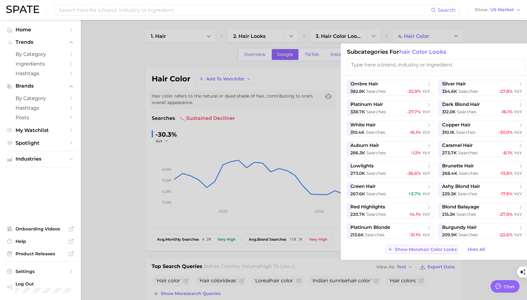
click at [426, 251] on span "Show More hair color looks" at bounding box center [426, 249] width 62 height 5
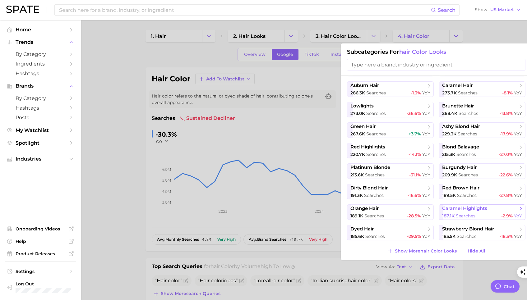
scroll to position [207, 0]
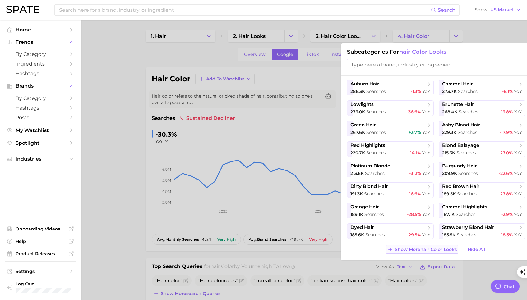
click at [429, 250] on span "Show More hair color looks" at bounding box center [426, 249] width 62 height 5
click at [392, 65] on input "search" at bounding box center [436, 65] width 178 height 12
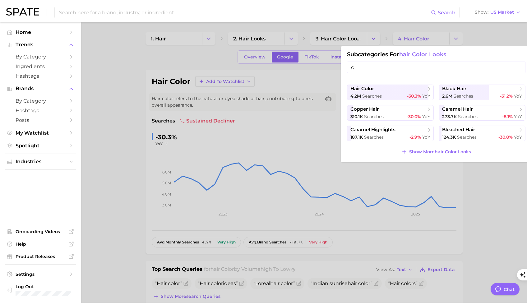
scroll to position [0, 0]
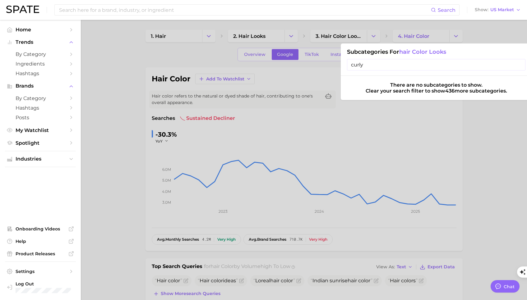
type input "curly"
click at [484, 141] on div at bounding box center [263, 150] width 527 height 300
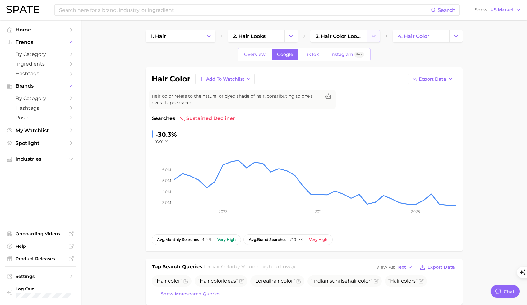
click at [372, 38] on icon "Change Category" at bounding box center [373, 36] width 7 height 7
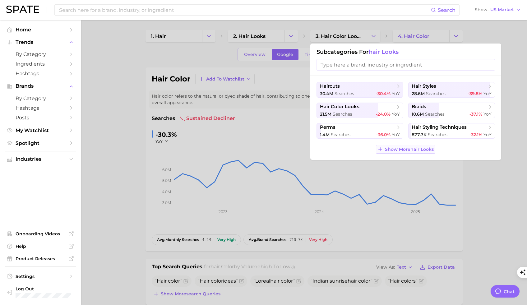
click at [411, 150] on span "Show More hair looks" at bounding box center [409, 149] width 49 height 5
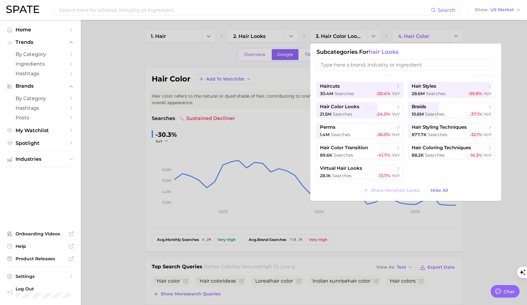
click at [512, 169] on div at bounding box center [263, 152] width 527 height 305
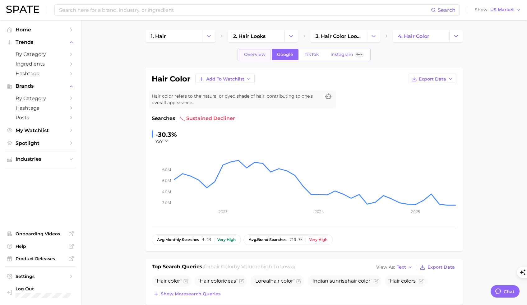
click at [258, 55] on span "Overview" at bounding box center [254, 54] width 21 height 5
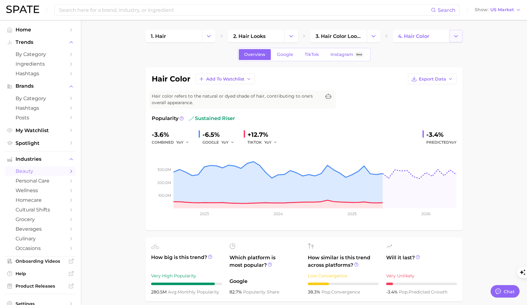
click at [455, 38] on icon "Change Category" at bounding box center [456, 36] width 7 height 7
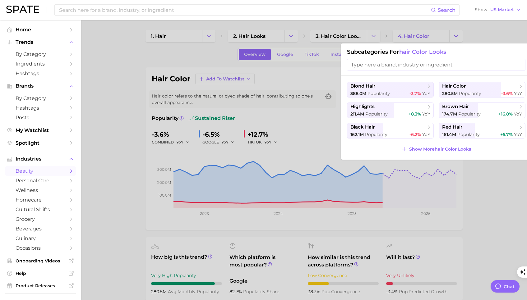
click at [396, 65] on input "search" at bounding box center [436, 65] width 178 height 12
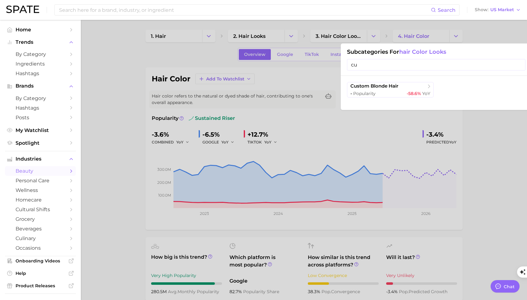
type input "c"
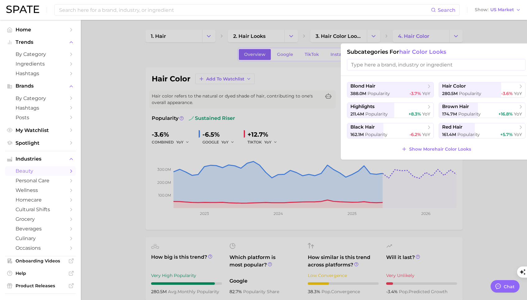
click at [492, 179] on div at bounding box center [263, 150] width 527 height 300
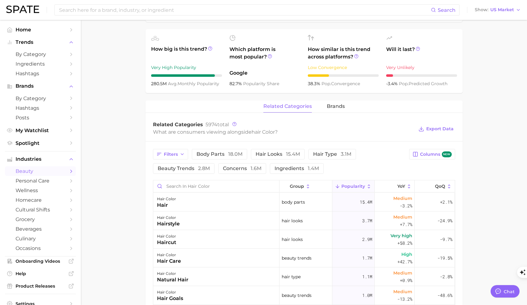
scroll to position [205, 0]
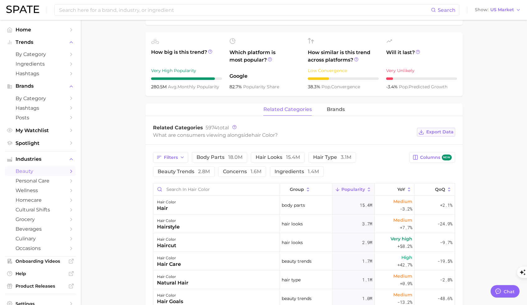
click at [441, 133] on span "Export Data" at bounding box center [439, 131] width 27 height 5
click at [490, 237] on main "1. hair 2. hair looks 3. hair color looks 4. hair color Overview Google TikTok …" at bounding box center [304, 171] width 446 height 712
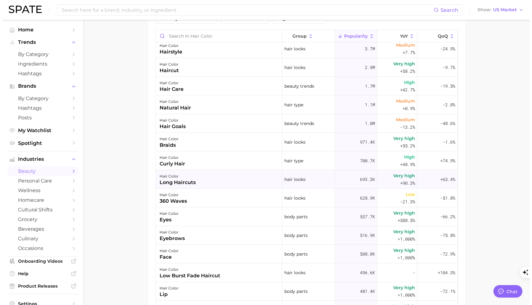
scroll to position [22, 0]
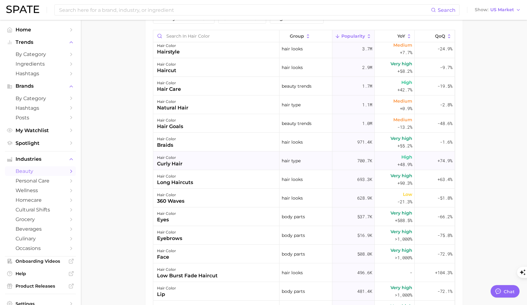
click at [179, 161] on div "curly hair" at bounding box center [169, 163] width 25 height 7
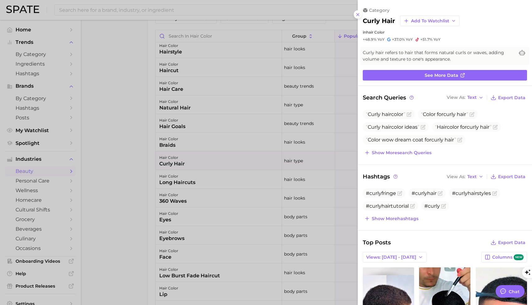
scroll to position [0, 0]
click at [413, 258] on button "Views: [DATE] - [DATE]" at bounding box center [395, 257] width 64 height 11
click at [393, 217] on span "Show more hashtags" at bounding box center [395, 218] width 47 height 5
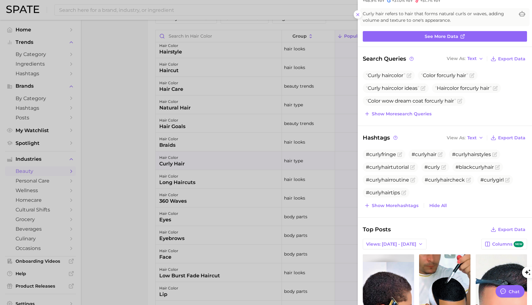
scroll to position [71, 0]
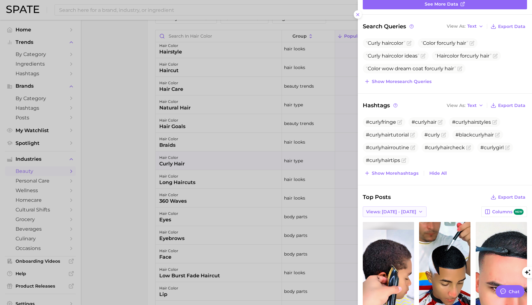
click at [411, 213] on span "Views: [DATE] - [DATE]" at bounding box center [391, 211] width 50 height 5
click at [401, 237] on button "Total Views" at bounding box center [397, 234] width 68 height 11
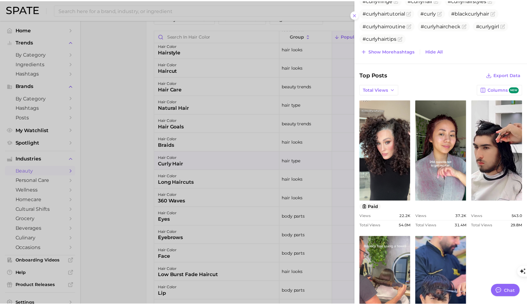
scroll to position [230, 0]
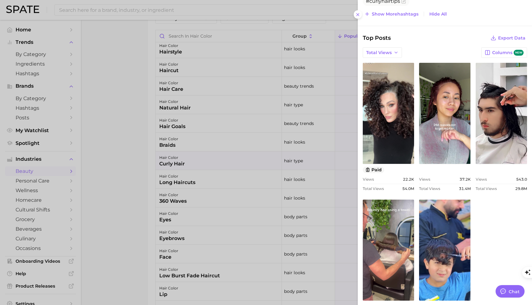
click at [458, 46] on div "Top Posts Export Data Total Views Columns new view post on TikTok paid Views 22…" at bounding box center [445, 184] width 164 height 300
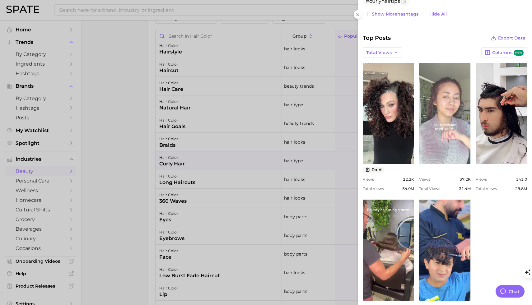
click at [460, 132] on link "view post on TikTok" at bounding box center [444, 113] width 51 height 101
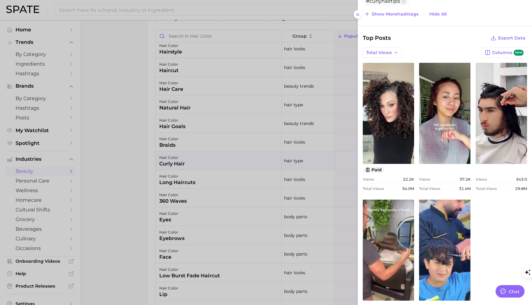
click at [497, 226] on div "view post on TikTok paid Views 22.2k Total Views 54.0m view post on TikTok View…" at bounding box center [445, 192] width 164 height 258
drag, startPoint x: 451, startPoint y: 45, endPoint x: 451, endPoint y: 40, distance: 4.4
click at [453, 44] on div "Top Posts Export Data Total Views Columns new view post on TikTok paid Views 22…" at bounding box center [445, 184] width 164 height 300
click at [458, 40] on div "Top Posts Export Data" at bounding box center [445, 38] width 164 height 9
click at [339, 145] on div at bounding box center [266, 152] width 532 height 305
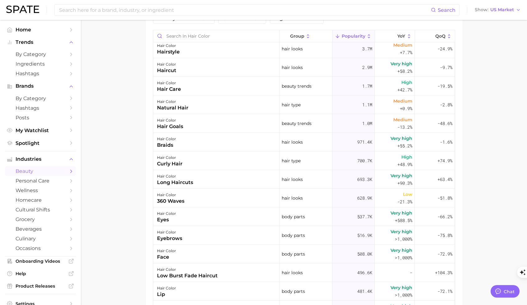
click at [459, 70] on div "Filters body parts 18.0m hair looks 15.4m hair type 3.1m beauty trends 2.8m con…" at bounding box center [304, 166] width 317 height 351
drag, startPoint x: 504, startPoint y: 76, endPoint x: 477, endPoint y: 103, distance: 38.3
click at [504, 76] on main "1. hair 2. hair looks 3. hair color looks 4. hair color Overview Google TikTok …" at bounding box center [304, 17] width 446 height 712
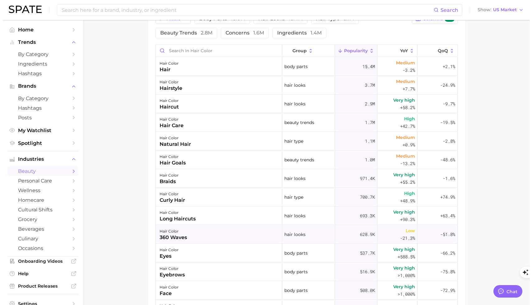
scroll to position [357, 0]
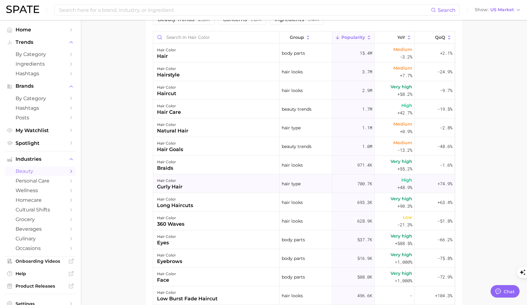
click at [172, 187] on div "curly hair" at bounding box center [169, 186] width 25 height 7
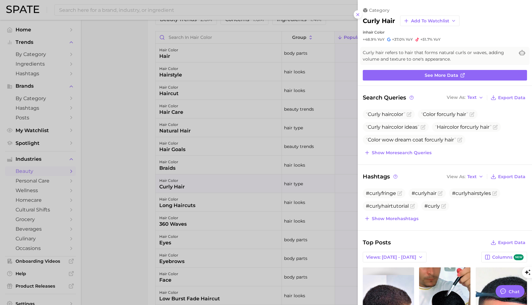
scroll to position [0, 0]
click at [503, 257] on span "Columns new" at bounding box center [507, 257] width 31 height 6
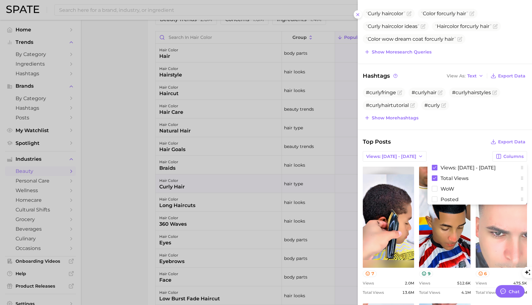
scroll to position [117, 0]
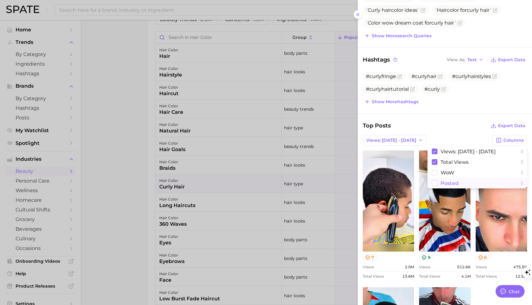
click at [432, 184] on rect at bounding box center [434, 183] width 5 height 5
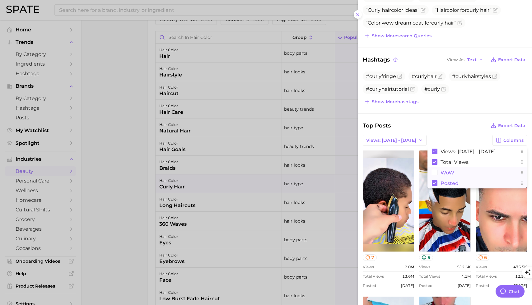
click at [432, 172] on rect at bounding box center [434, 172] width 5 height 5
click at [432, 172] on rect at bounding box center [435, 173] width 6 height 6
click at [524, 251] on div "Top Posts Export Data Views: [DATE] - [DATE] Columns Views: [DATE] - [DATE] Tot…" at bounding box center [445, 283] width 174 height 325
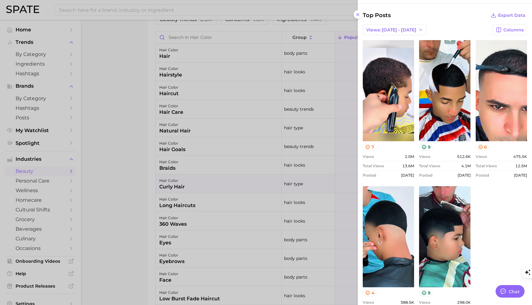
scroll to position [266, 0]
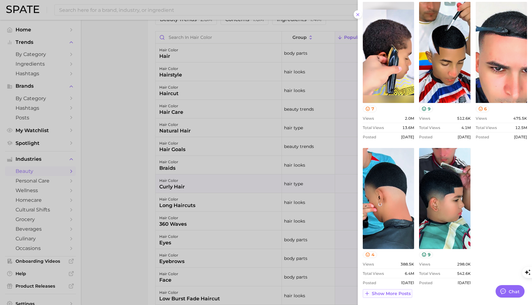
click at [396, 296] on button "Show more posts" at bounding box center [387, 293] width 49 height 9
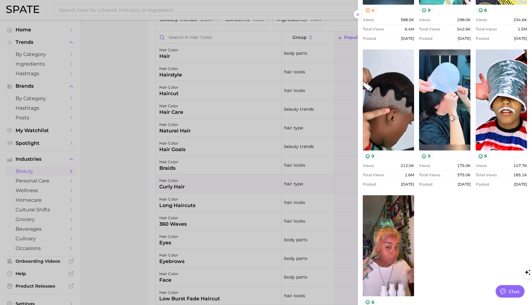
scroll to position [556, 0]
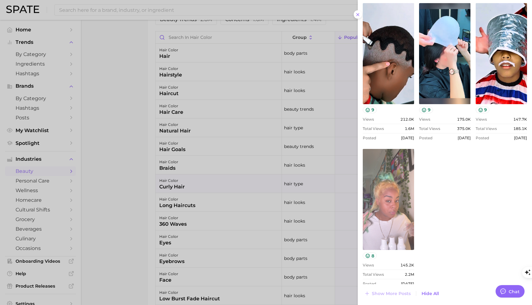
click at [393, 233] on link "view post on TikTok" at bounding box center [388, 199] width 51 height 101
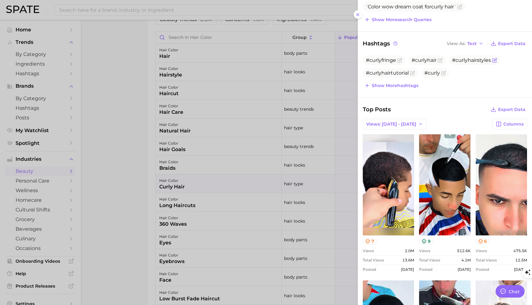
scroll to position [4, 0]
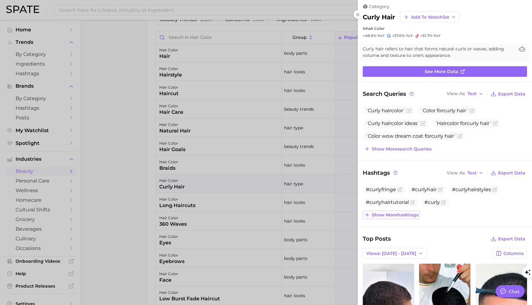
click at [404, 218] on button "Show more hashtags" at bounding box center [391, 214] width 57 height 9
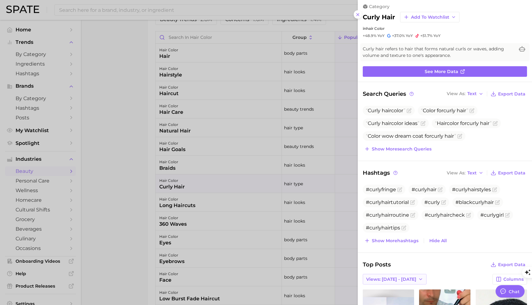
click at [397, 279] on span "Views: [DATE] - [DATE]" at bounding box center [391, 279] width 50 height 5
click at [395, 299] on button "Total Views" at bounding box center [397, 301] width 68 height 11
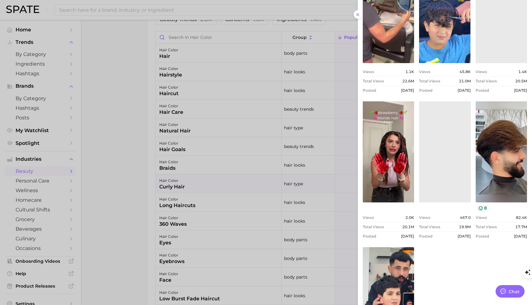
scroll to position [432, 0]
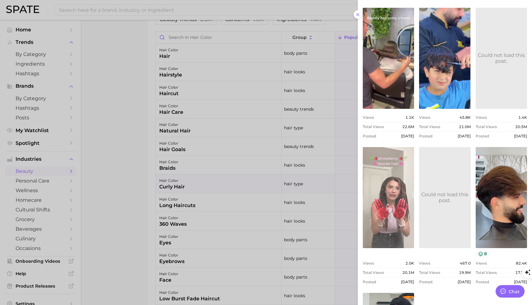
click at [387, 225] on link "view post on TikTok" at bounding box center [388, 197] width 51 height 101
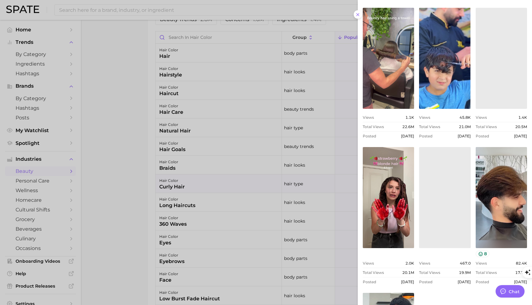
click at [456, 142] on div "view post on TikTok paid Views 22.2k Total Views 54.0m Posted [DATE] view post …" at bounding box center [445, 143] width 164 height 562
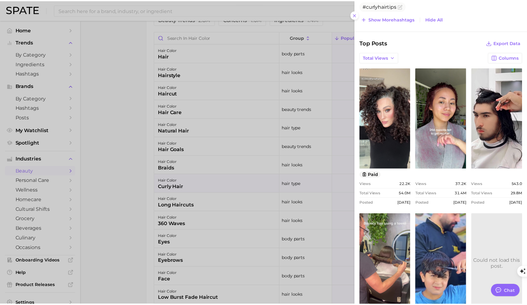
scroll to position [0, 0]
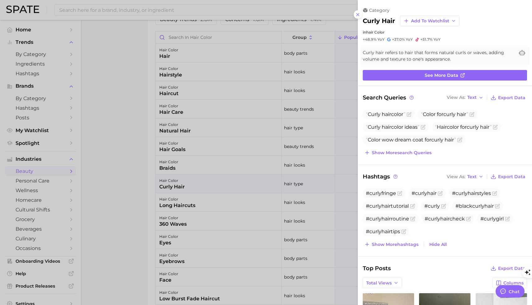
click at [110, 57] on div at bounding box center [266, 152] width 532 height 305
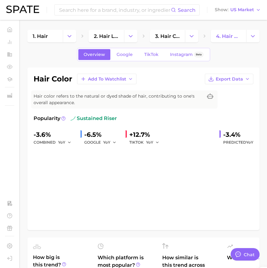
type textarea "x"
